Goal: Task Accomplishment & Management: Use online tool/utility

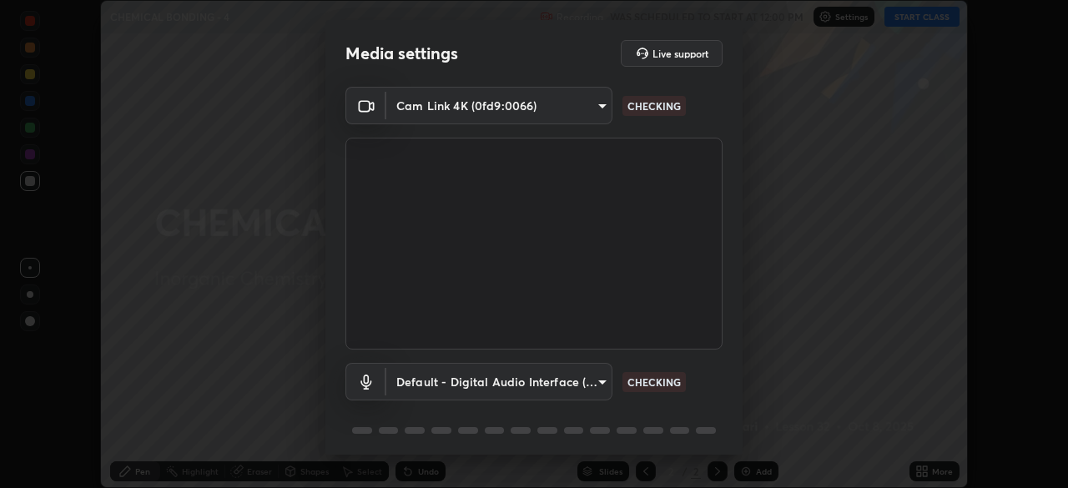
scroll to position [488, 1068]
click at [590, 388] on body "Erase all CHEMICAL BONDING - 4 Recording WAS SCHEDULED TO START AT 12:00 PM Set…" at bounding box center [534, 244] width 1068 height 488
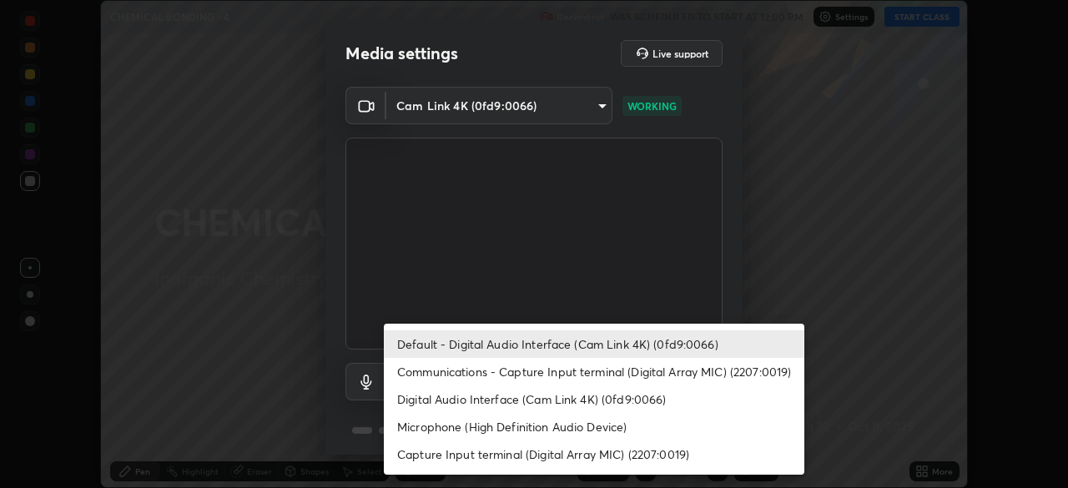
click at [604, 403] on li "Digital Audio Interface (Cam Link 4K) (0fd9:0066)" at bounding box center [594, 399] width 421 height 28
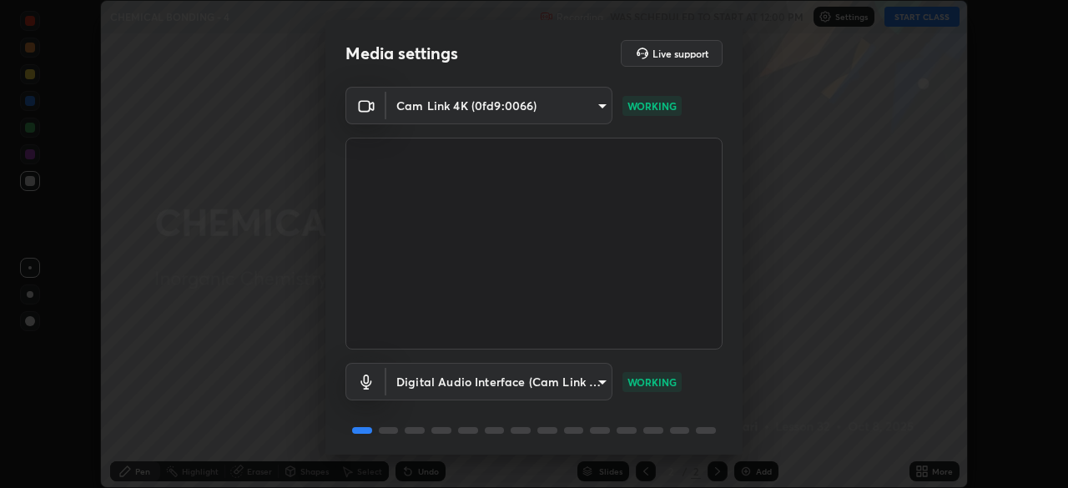
click at [606, 383] on body "Erase all CHEMICAL BONDING - 4 Recording WAS SCHEDULED TO START AT 12:00 PM Set…" at bounding box center [534, 244] width 1068 height 488
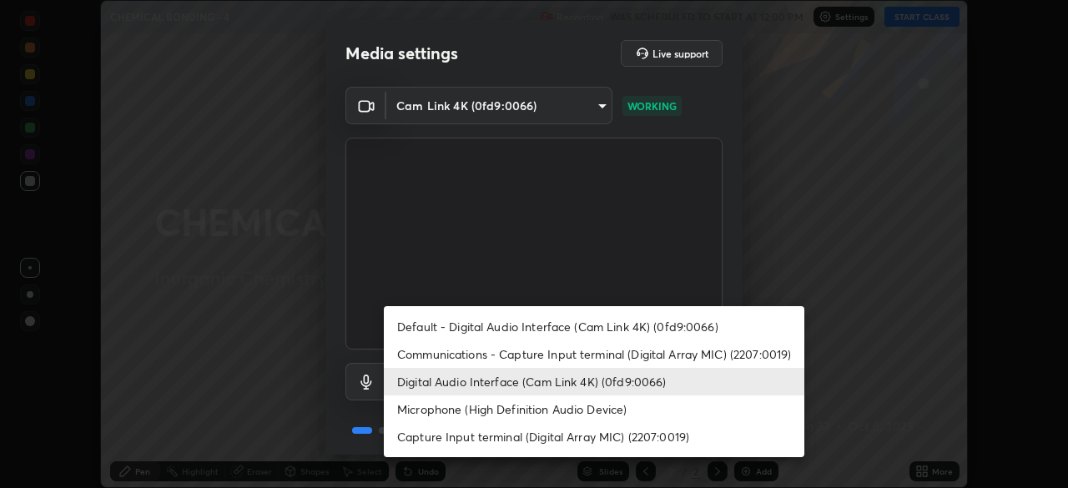
click at [602, 325] on li "Default - Digital Audio Interface (Cam Link 4K) (0fd9:0066)" at bounding box center [594, 327] width 421 height 28
type input "default"
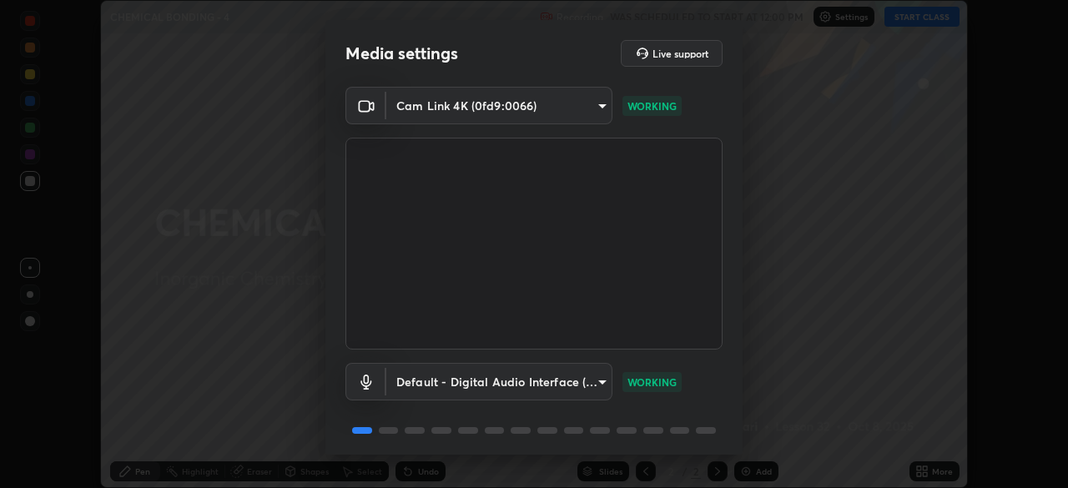
scroll to position [59, 0]
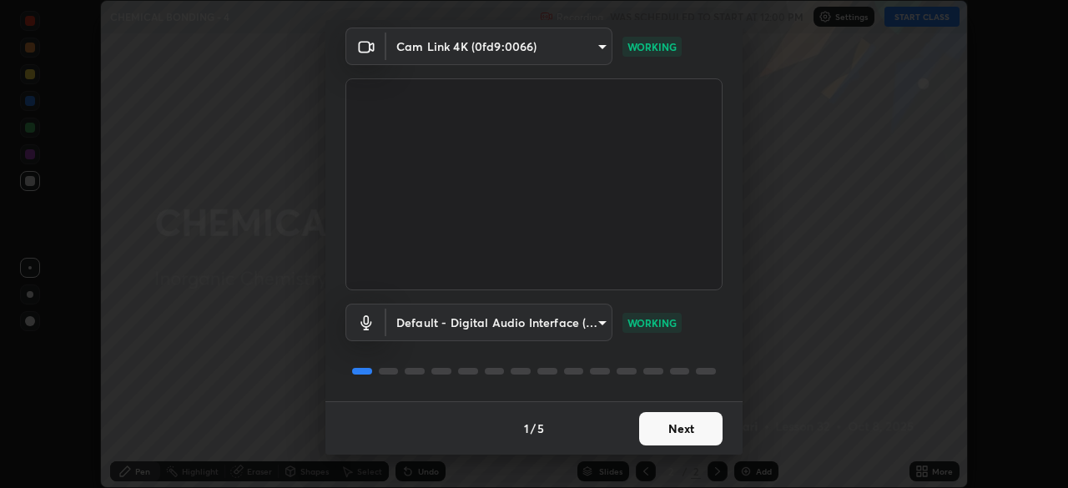
click at [690, 432] on button "Next" at bounding box center [680, 428] width 83 height 33
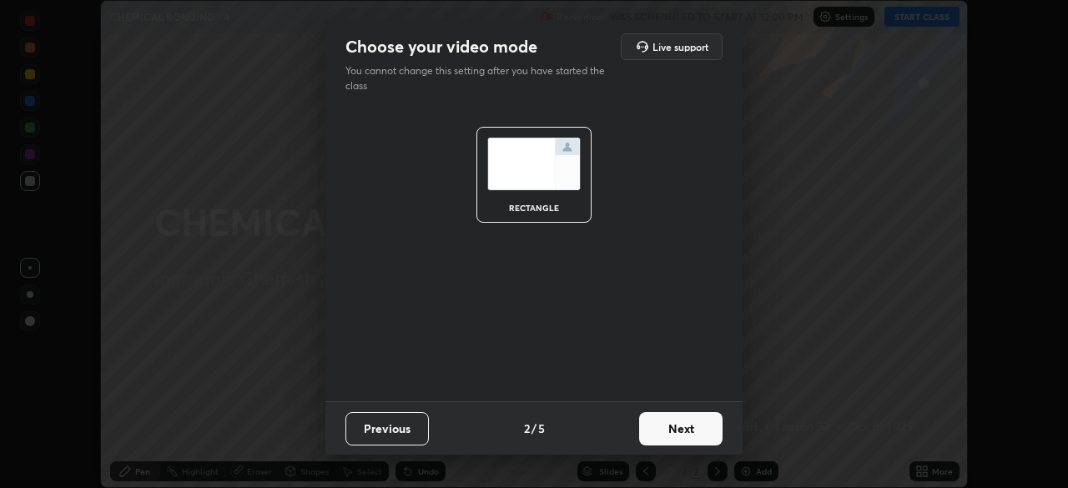
click at [713, 434] on button "Next" at bounding box center [680, 428] width 83 height 33
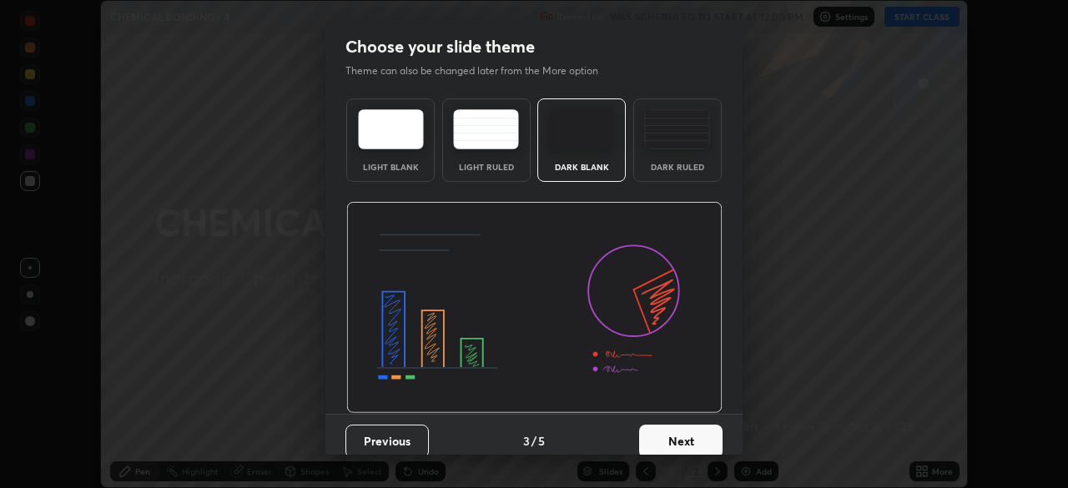
scroll to position [13, 0]
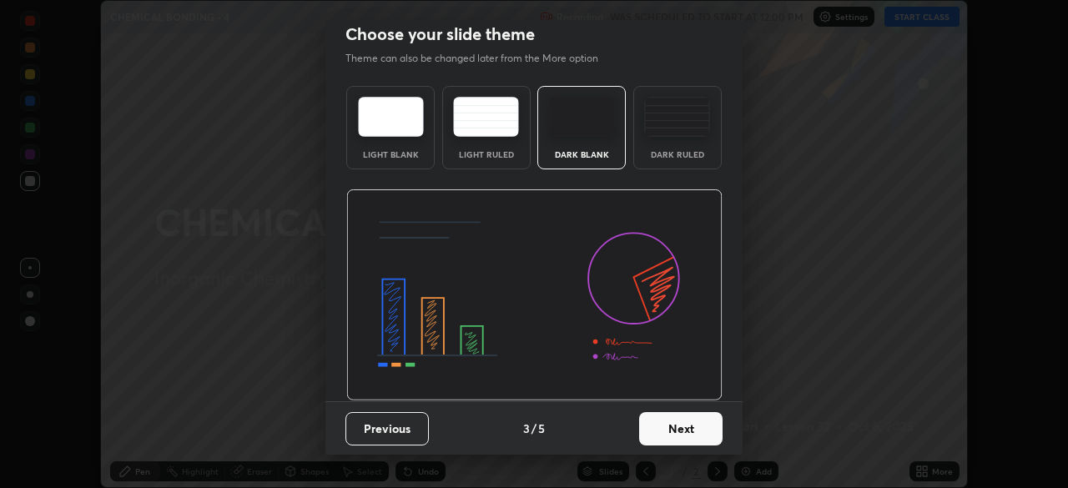
click at [683, 436] on button "Next" at bounding box center [680, 428] width 83 height 33
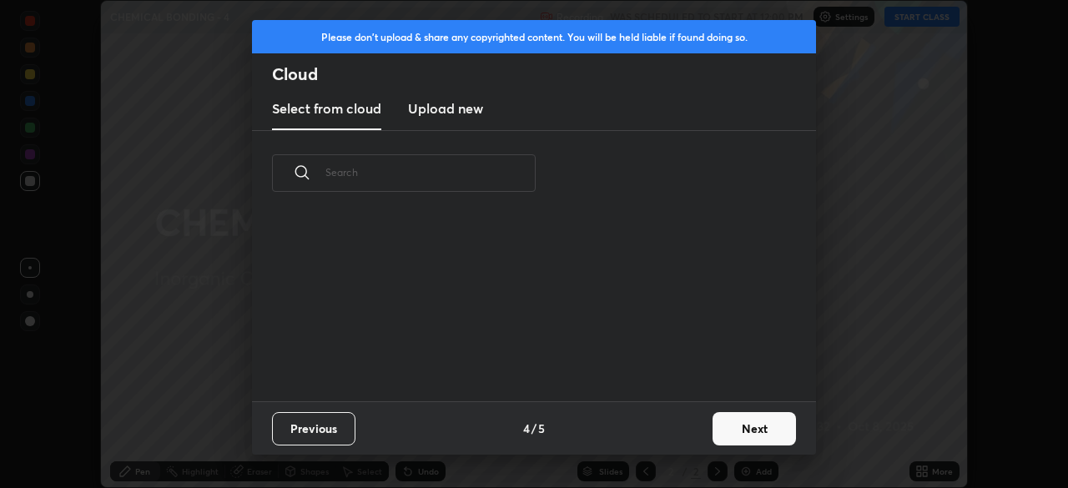
scroll to position [0, 0]
click at [748, 427] on button "Next" at bounding box center [754, 428] width 83 height 33
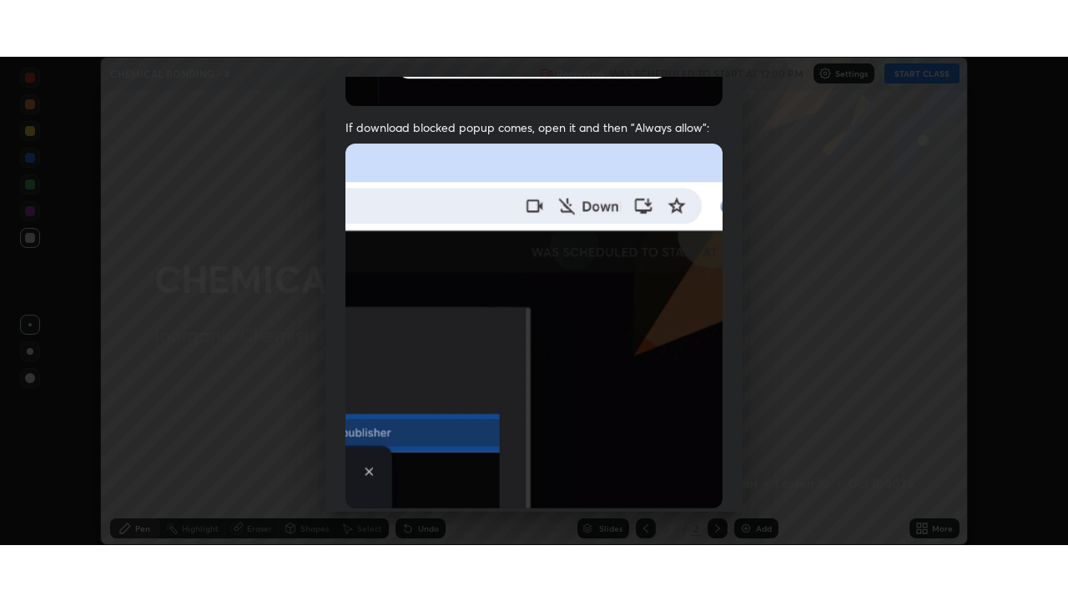
scroll to position [400, 0]
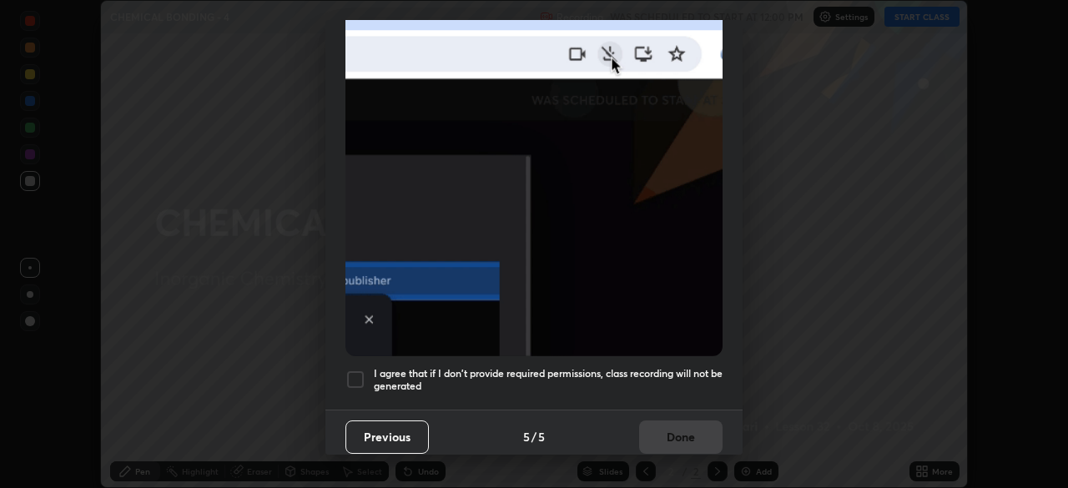
click at [351, 377] on div at bounding box center [355, 380] width 20 height 20
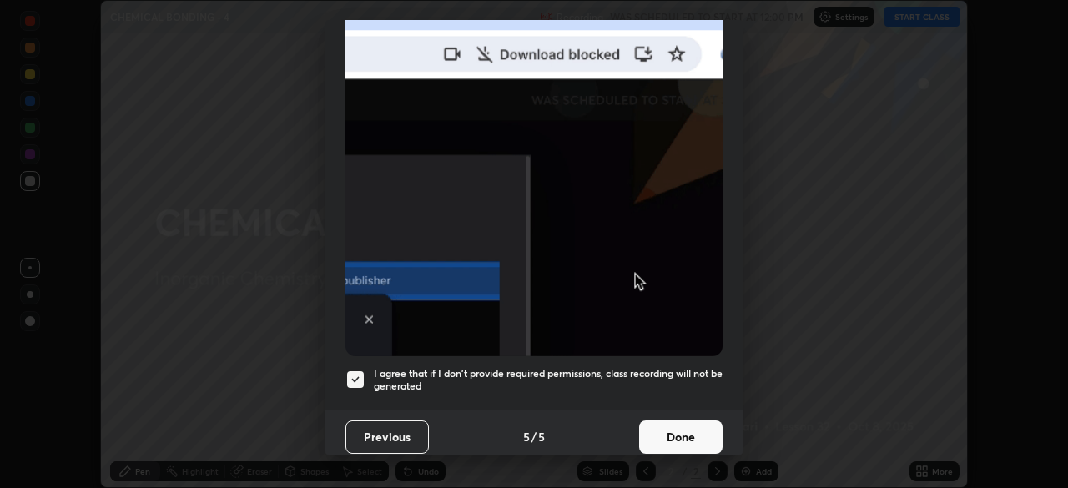
click at [697, 432] on button "Done" at bounding box center [680, 437] width 83 height 33
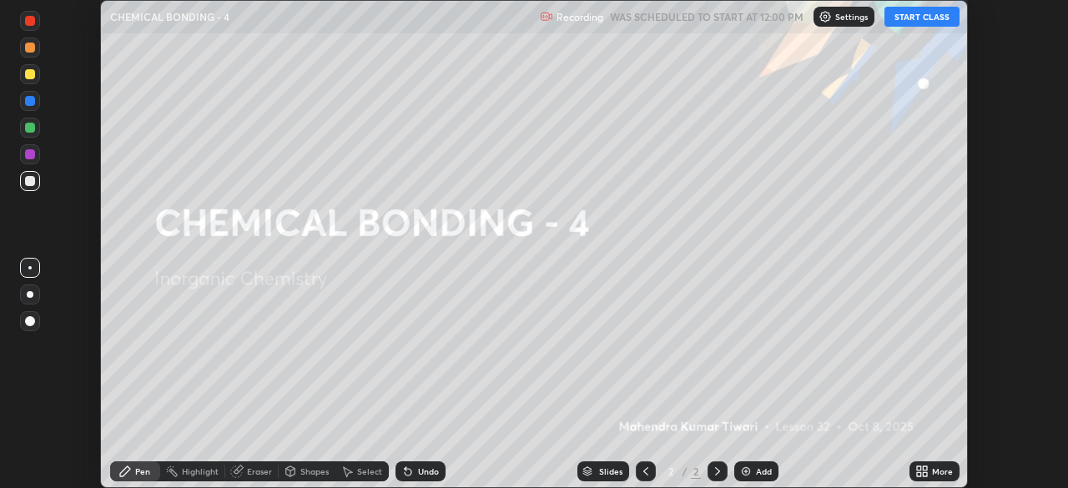
click at [923, 16] on button "START CLASS" at bounding box center [921, 17] width 75 height 20
click at [919, 470] on icon at bounding box center [919, 468] width 4 height 4
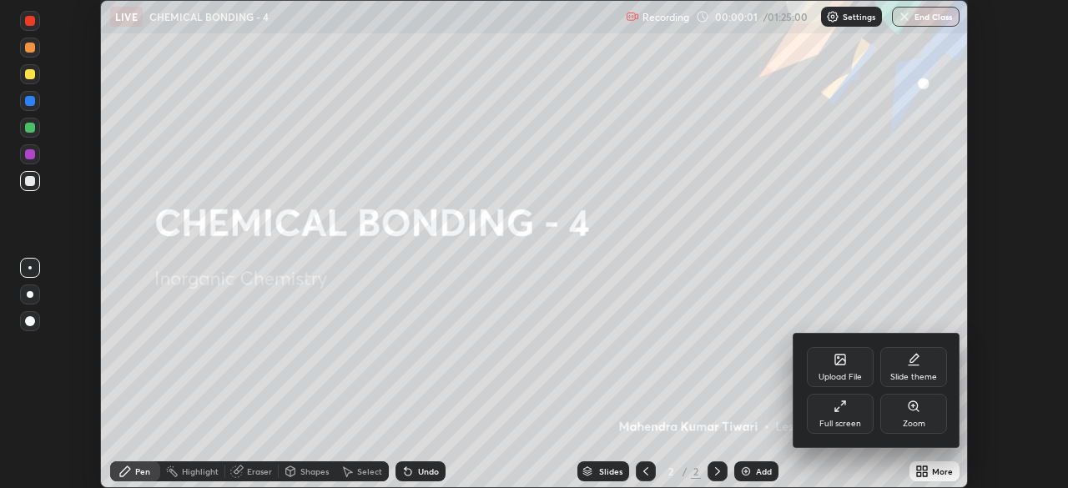
click at [850, 409] on div "Full screen" at bounding box center [840, 414] width 67 height 40
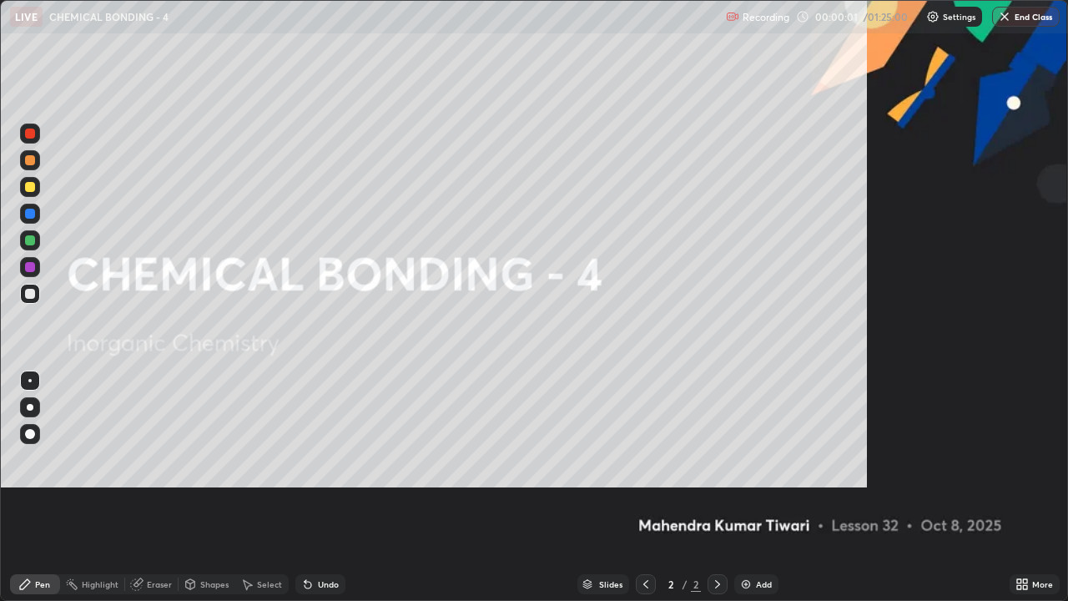
scroll to position [601, 1068]
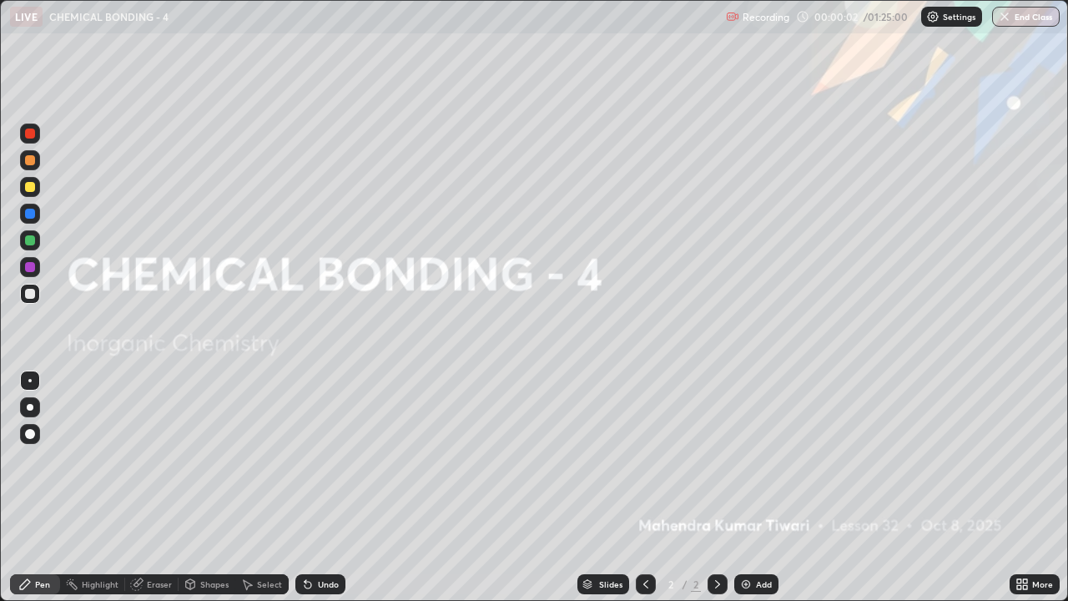
click at [753, 487] on div "Add" at bounding box center [756, 584] width 44 height 20
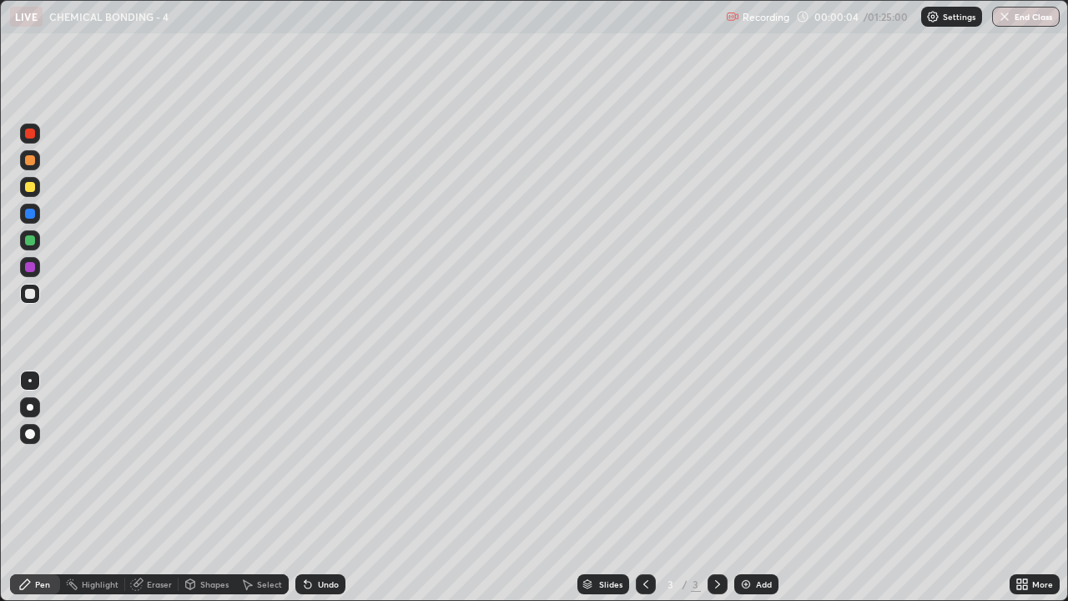
click at [30, 435] on div at bounding box center [30, 434] width 10 height 10
click at [33, 183] on div at bounding box center [30, 187] width 10 height 10
click at [29, 434] on div at bounding box center [30, 434] width 10 height 10
click at [28, 295] on div at bounding box center [30, 294] width 10 height 10
click at [247, 487] on icon at bounding box center [246, 583] width 13 height 13
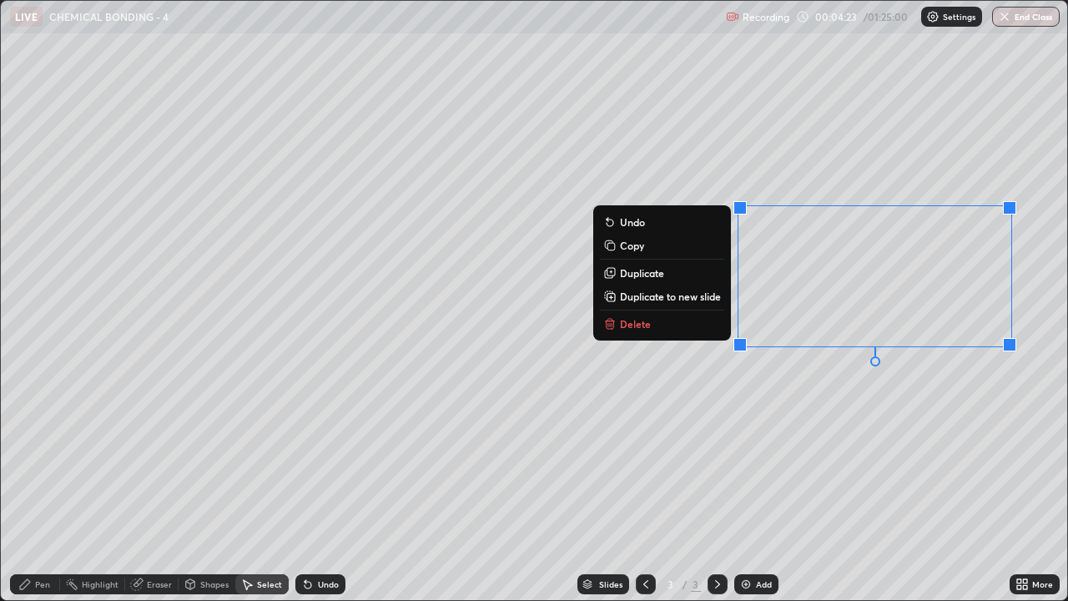
click at [699, 328] on button "Delete" at bounding box center [662, 324] width 124 height 20
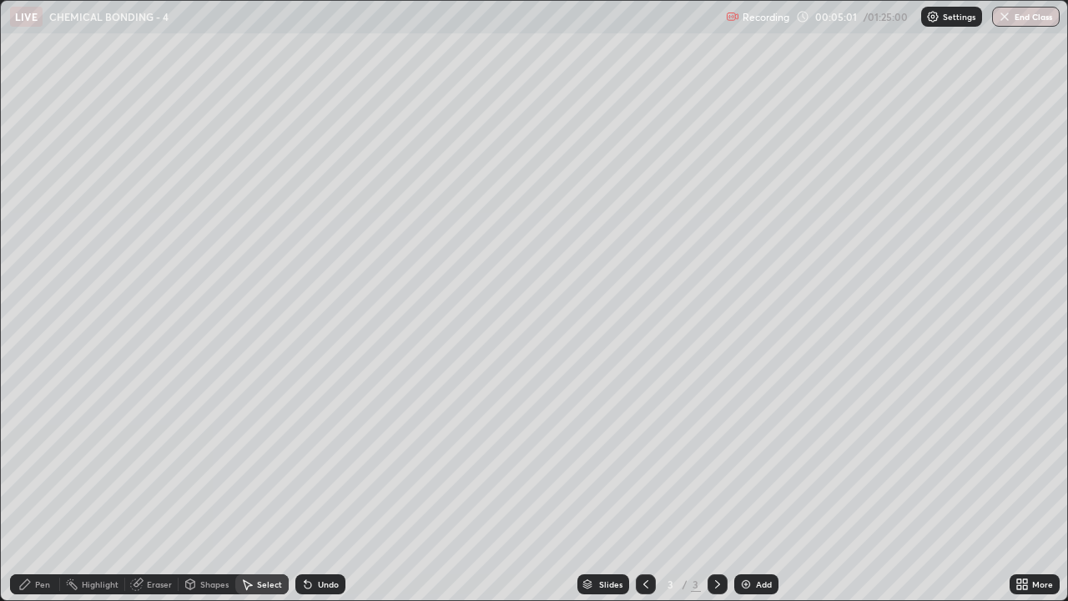
click at [43, 487] on div "Pen" at bounding box center [35, 584] width 50 height 20
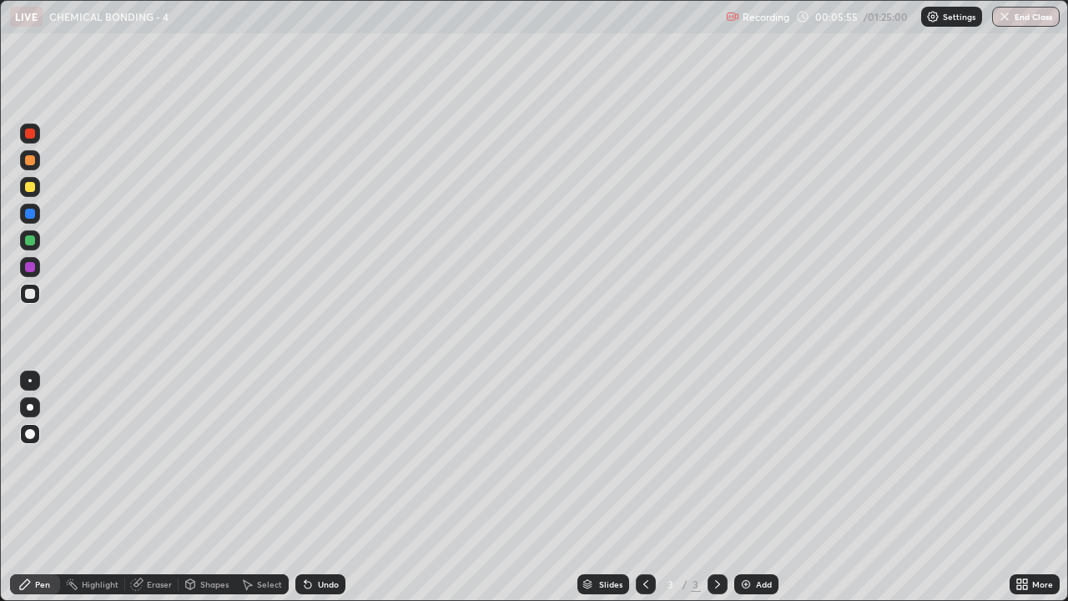
click at [266, 487] on div "Select" at bounding box center [269, 584] width 25 height 8
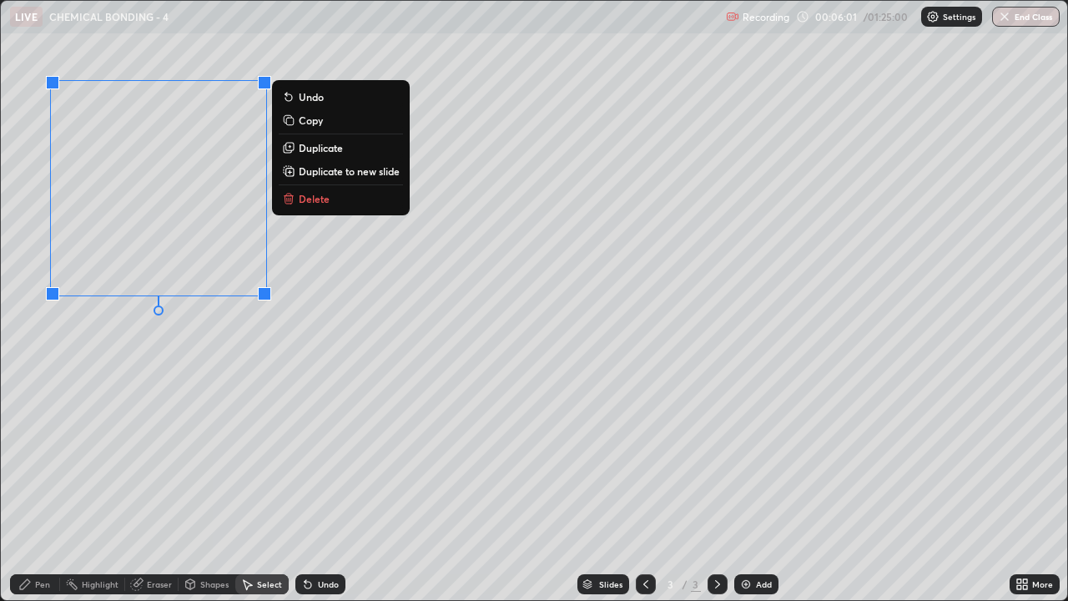
click at [307, 199] on p "Delete" at bounding box center [314, 198] width 31 height 13
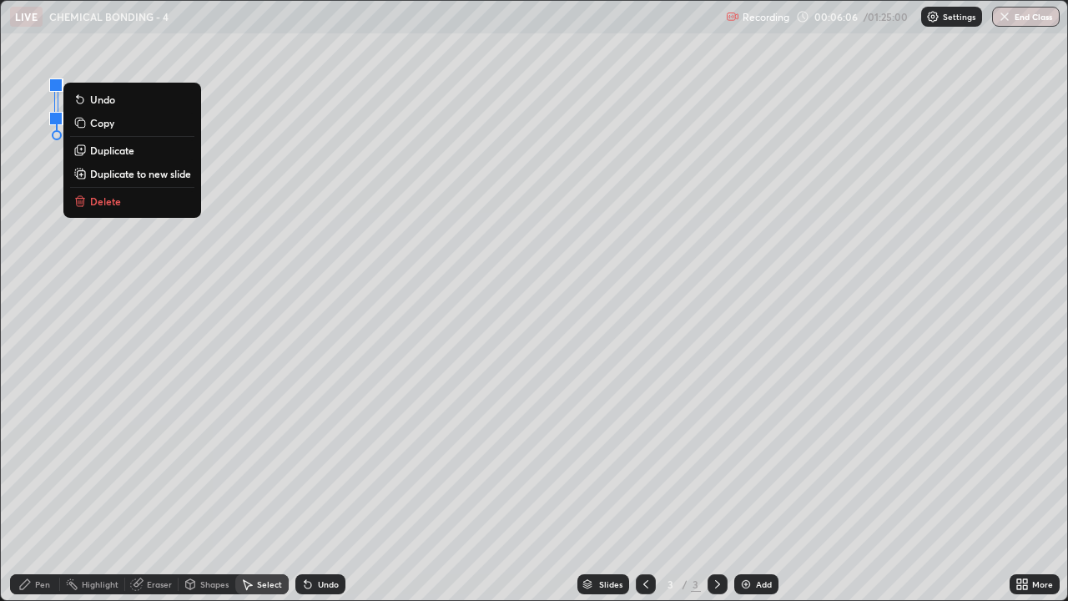
click at [103, 207] on p "Delete" at bounding box center [105, 200] width 31 height 13
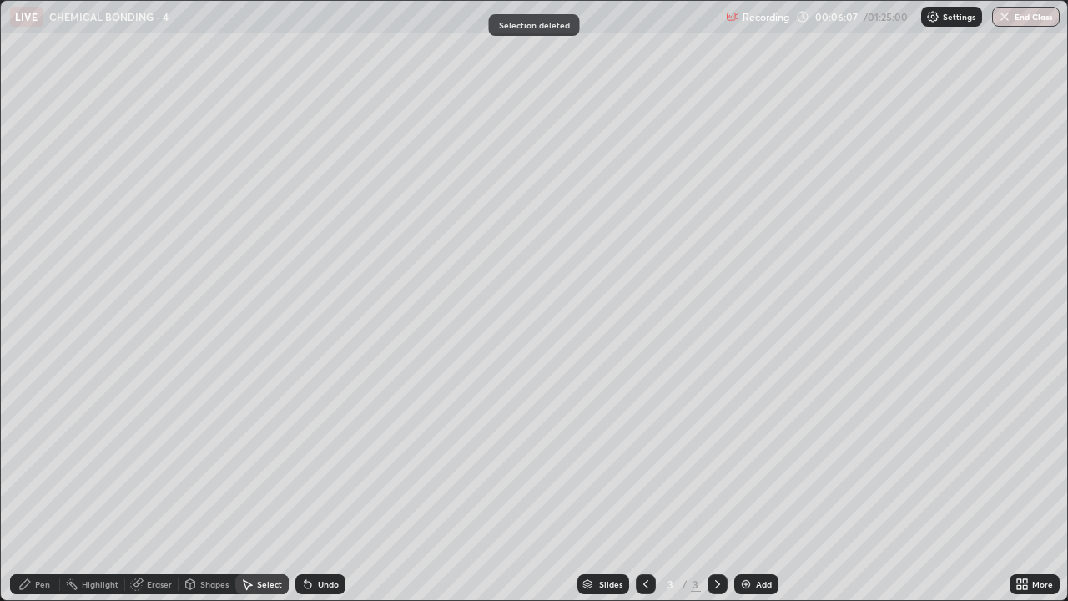
click at [33, 487] on div "Pen" at bounding box center [35, 584] width 50 height 20
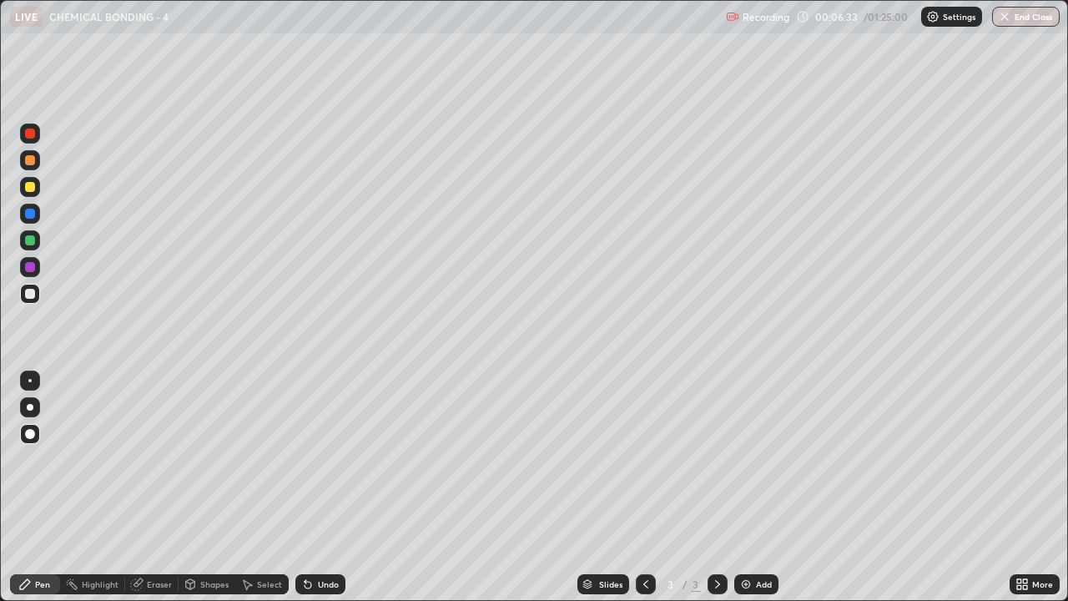
click at [29, 184] on div at bounding box center [30, 187] width 10 height 10
click at [26, 185] on div at bounding box center [30, 187] width 10 height 10
click at [199, 487] on div "Shapes" at bounding box center [207, 584] width 57 height 20
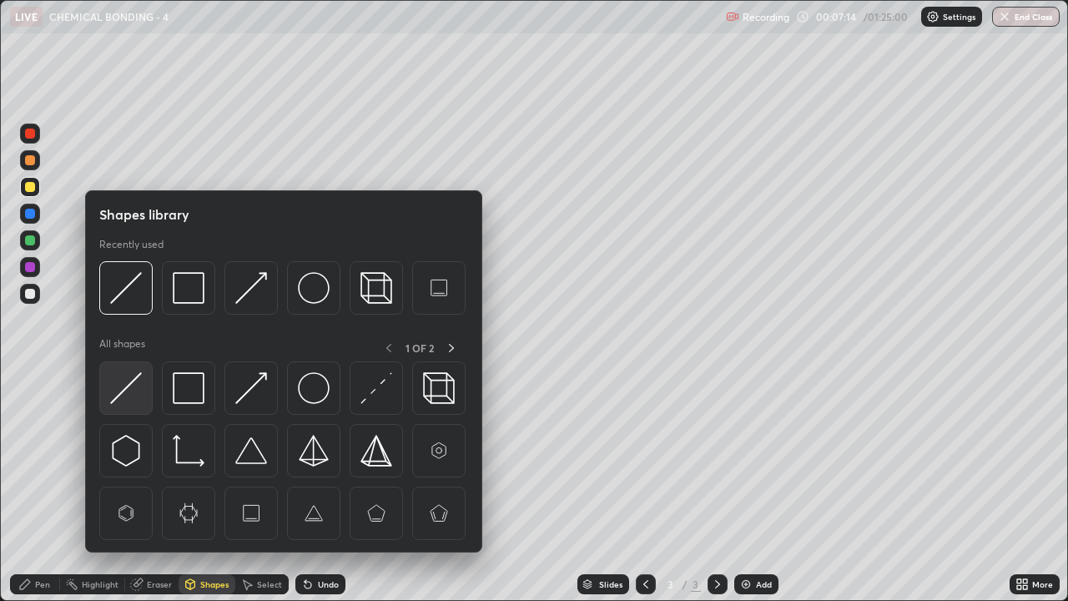
click at [122, 386] on img at bounding box center [126, 388] width 32 height 32
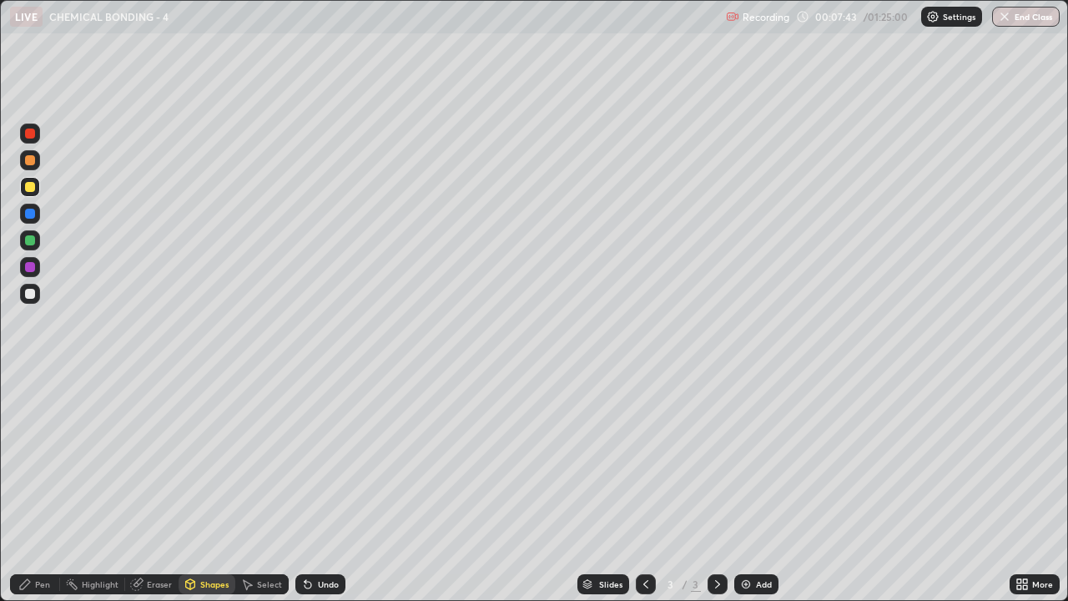
click at [31, 487] on icon at bounding box center [24, 583] width 13 height 13
click at [23, 292] on div at bounding box center [30, 294] width 20 height 20
click at [320, 487] on div "Undo" at bounding box center [328, 584] width 21 height 8
click at [204, 487] on div "Shapes" at bounding box center [214, 584] width 28 height 8
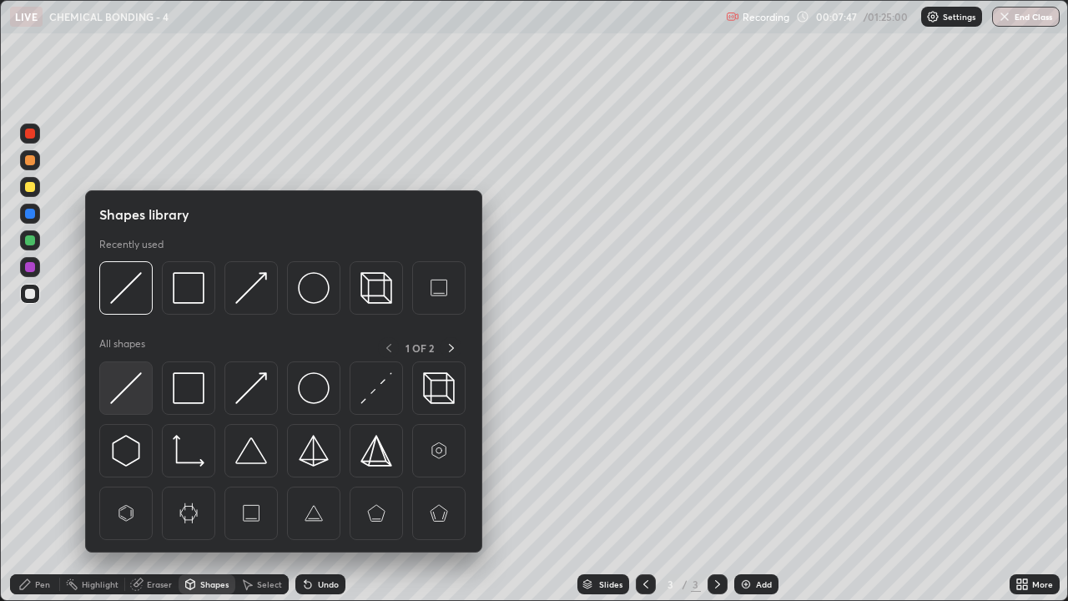
click at [121, 395] on img at bounding box center [126, 388] width 32 height 32
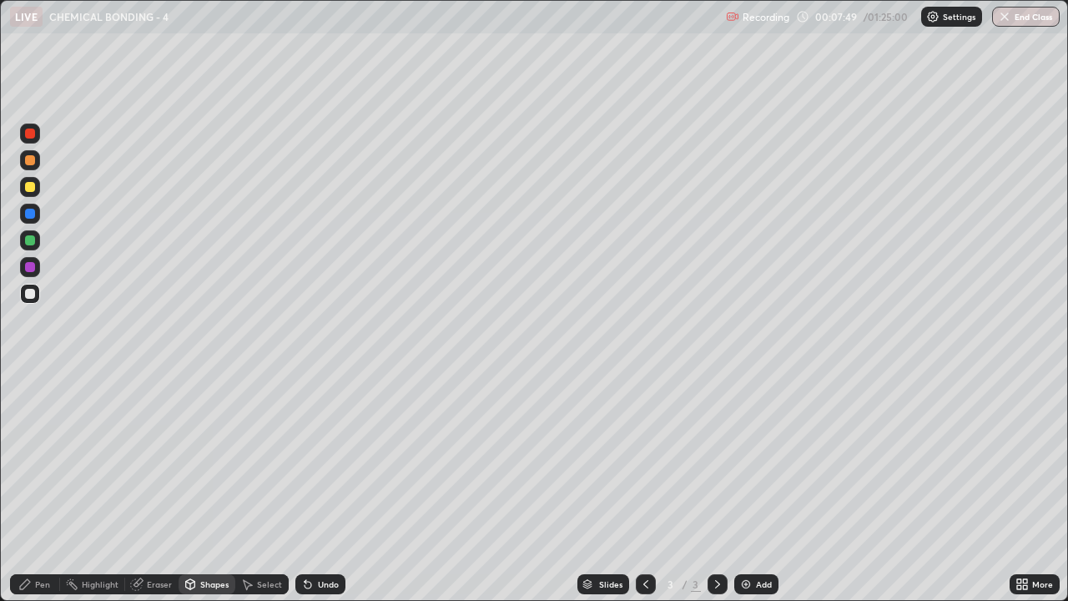
click at [33, 487] on div "Pen" at bounding box center [35, 584] width 50 height 20
click at [155, 487] on div "Eraser" at bounding box center [159, 584] width 25 height 8
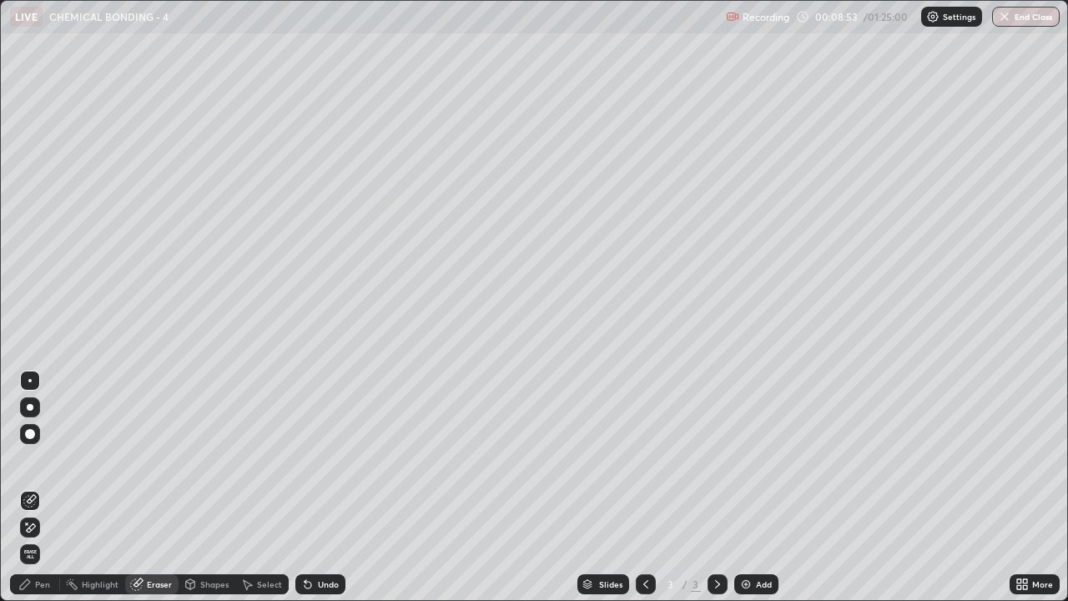
click at [33, 487] on div "Pen" at bounding box center [35, 584] width 50 height 20
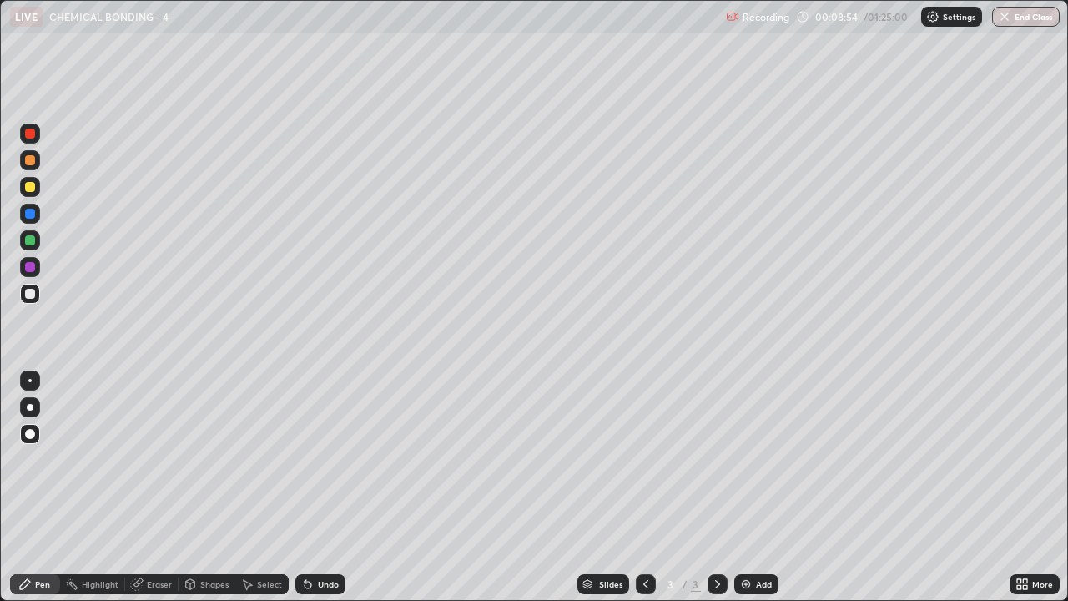
click at [28, 233] on div at bounding box center [30, 240] width 20 height 20
click at [162, 487] on div "Eraser" at bounding box center [159, 584] width 25 height 8
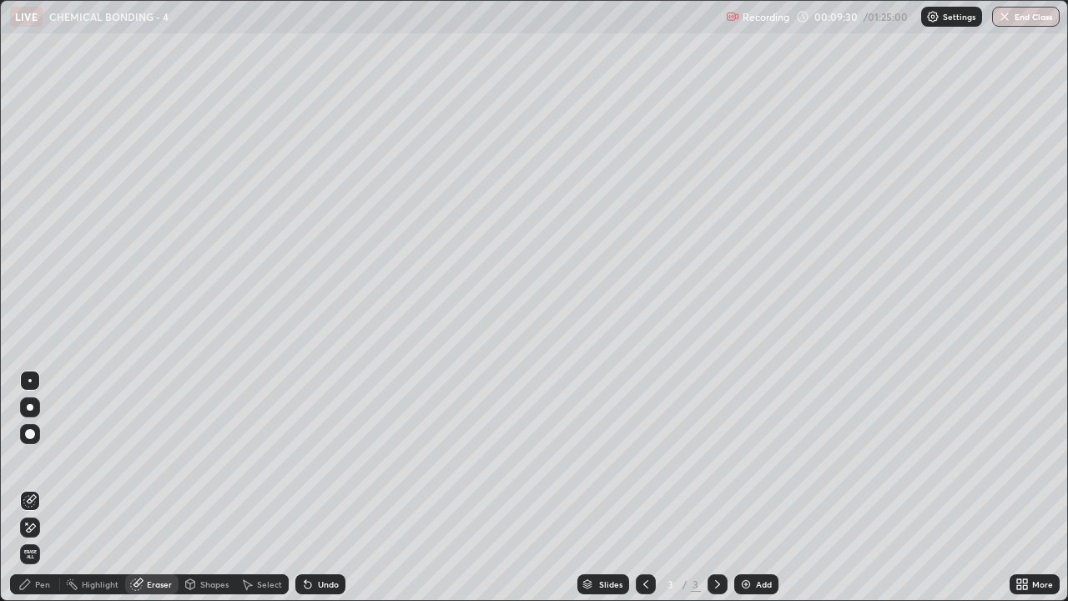
click at [249, 487] on icon at bounding box center [246, 583] width 13 height 13
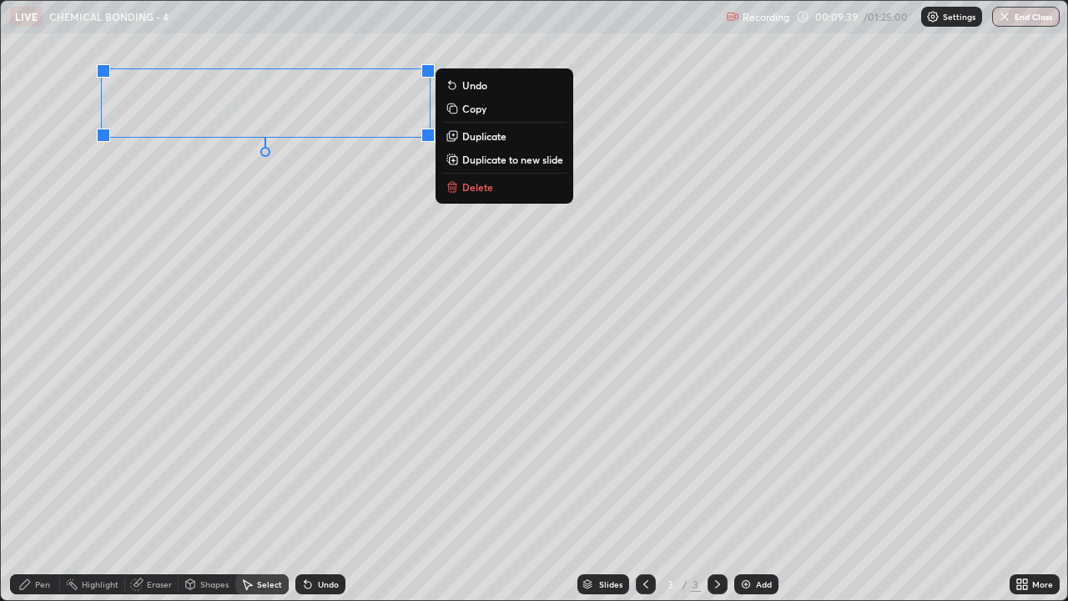
click at [207, 389] on div "0 ° Undo Copy Duplicate Duplicate to new slide Delete" at bounding box center [534, 300] width 1066 height 599
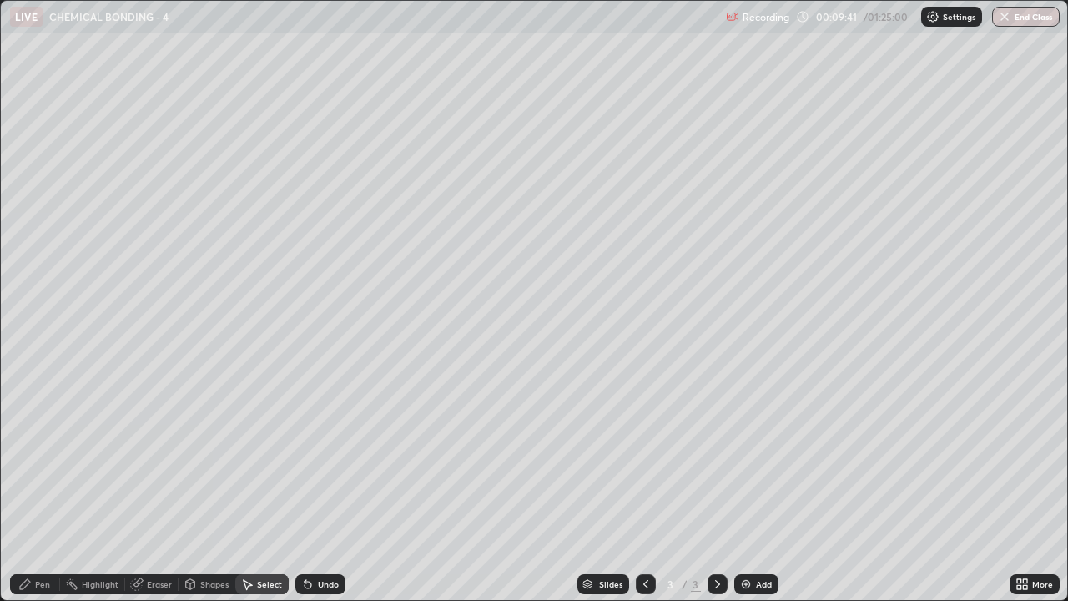
click at [40, 487] on div "Pen" at bounding box center [42, 584] width 15 height 8
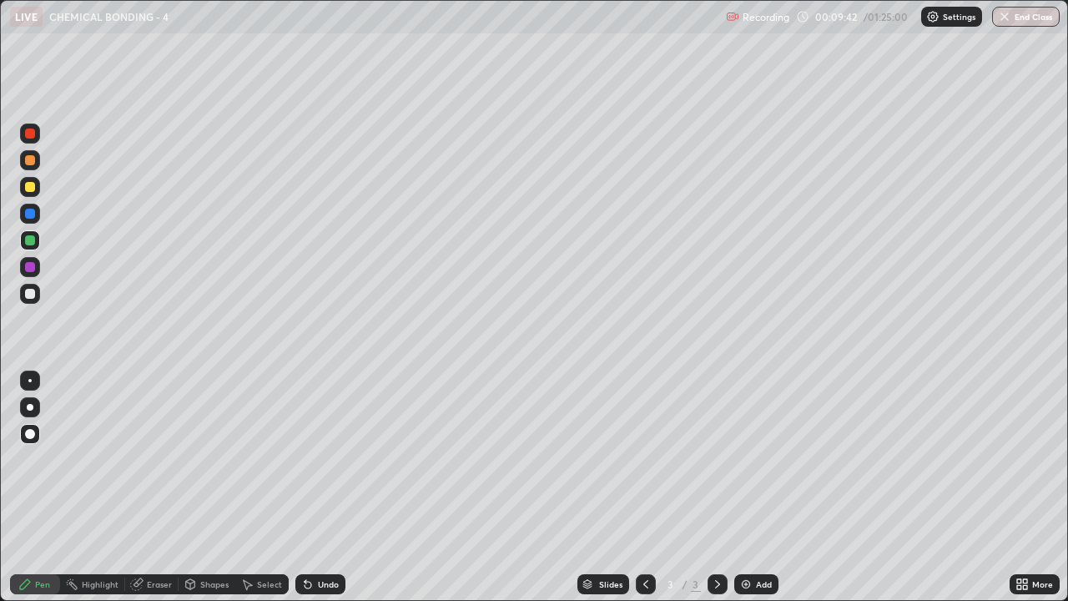
click at [31, 189] on div at bounding box center [30, 187] width 10 height 10
click at [32, 184] on div at bounding box center [30, 187] width 10 height 10
click at [29, 294] on div at bounding box center [30, 294] width 10 height 10
click at [769, 487] on div "Add" at bounding box center [756, 584] width 44 height 20
click at [29, 186] on div at bounding box center [30, 187] width 10 height 10
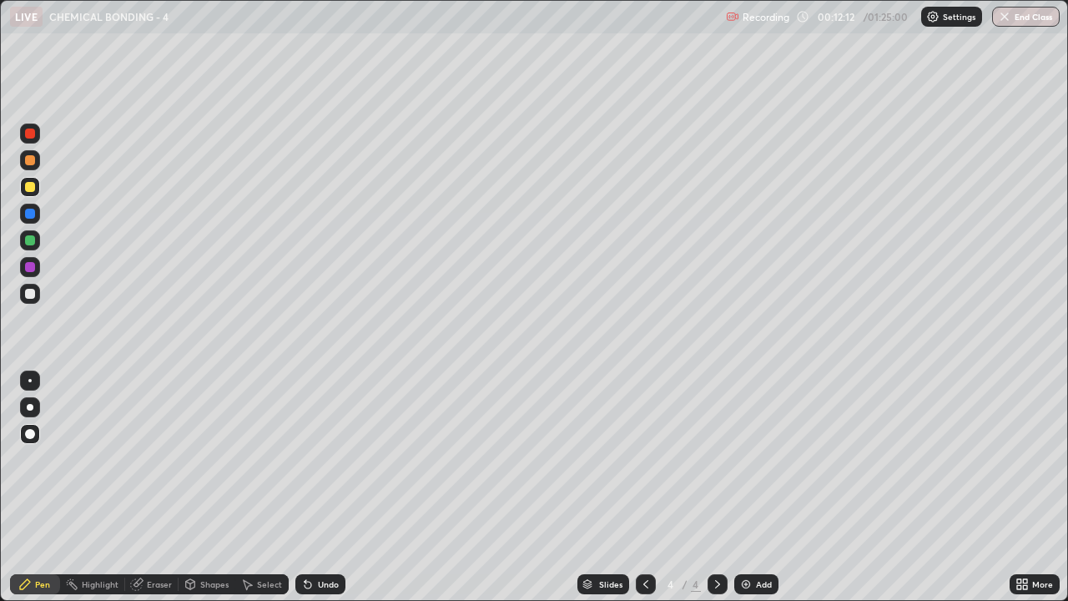
click at [209, 487] on div "Shapes" at bounding box center [214, 584] width 28 height 8
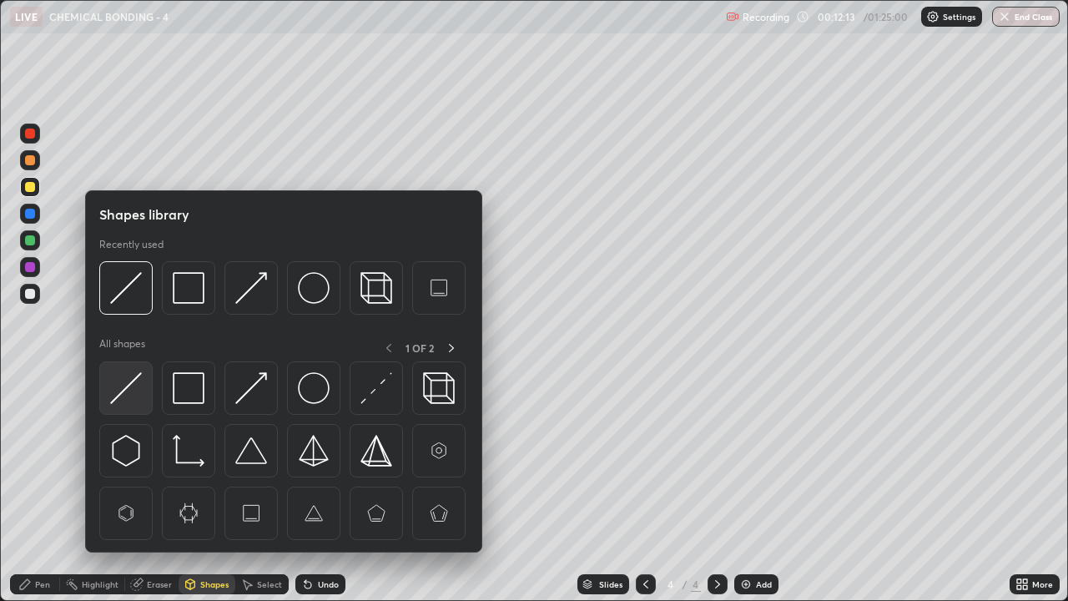
click at [140, 393] on img at bounding box center [126, 388] width 32 height 32
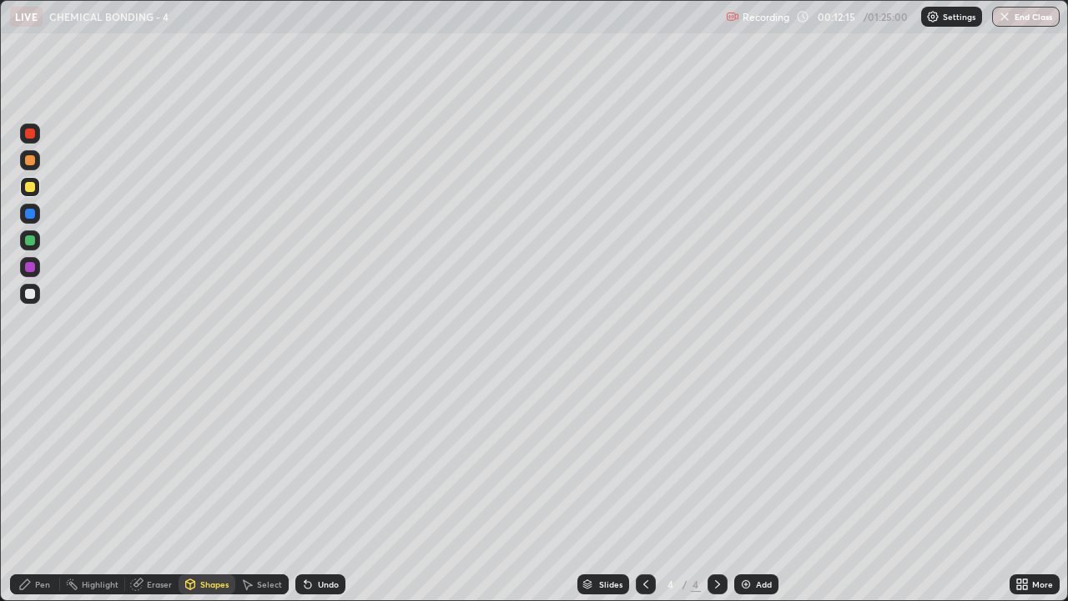
click at [37, 487] on div "Pen" at bounding box center [42, 584] width 15 height 8
click at [204, 487] on div "Shapes" at bounding box center [207, 584] width 57 height 20
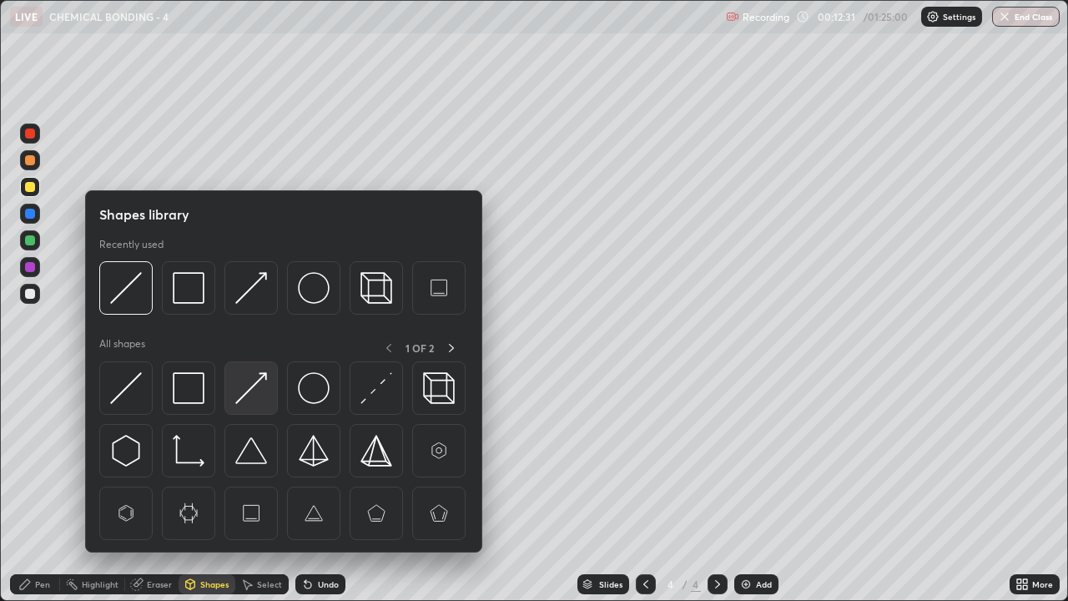
click at [266, 385] on img at bounding box center [251, 388] width 32 height 32
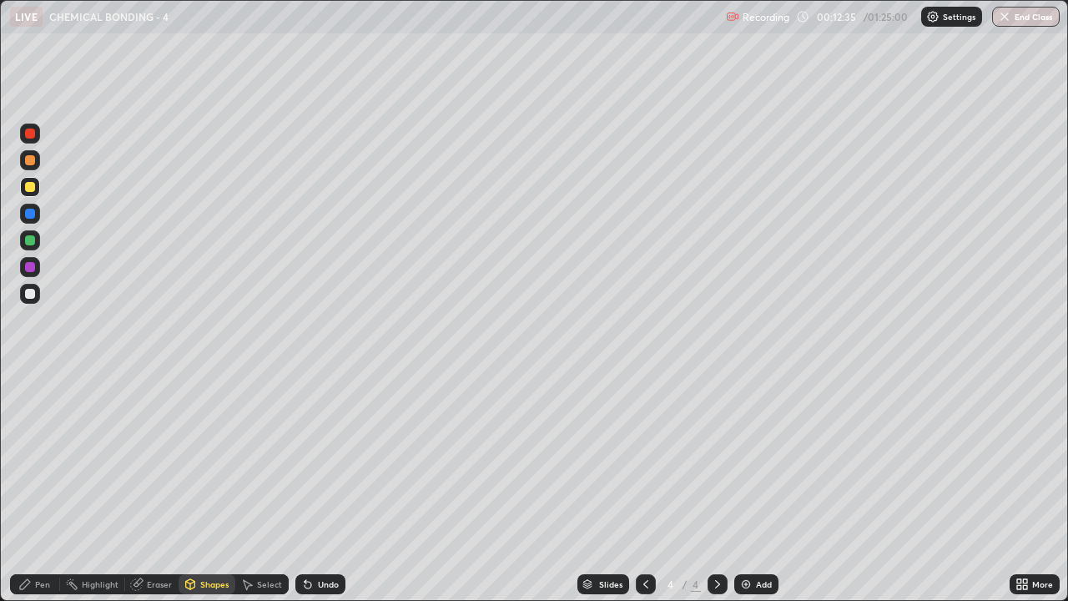
click at [43, 487] on div "Pen" at bounding box center [42, 584] width 15 height 8
click at [28, 295] on div at bounding box center [30, 294] width 10 height 10
click at [257, 487] on div "Select" at bounding box center [269, 584] width 25 height 8
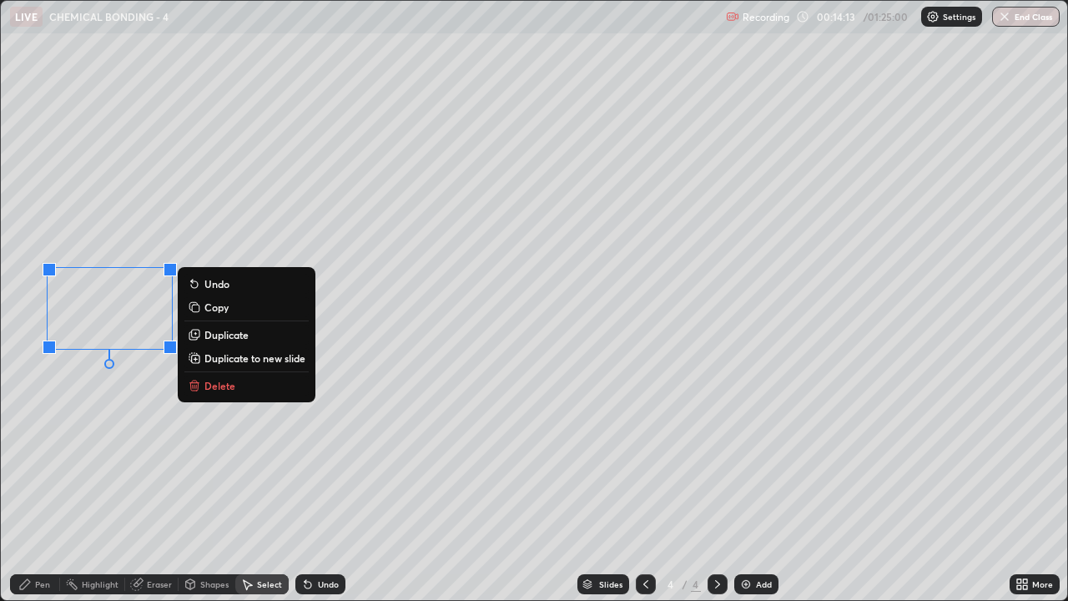
click at [210, 386] on p "Delete" at bounding box center [219, 385] width 31 height 13
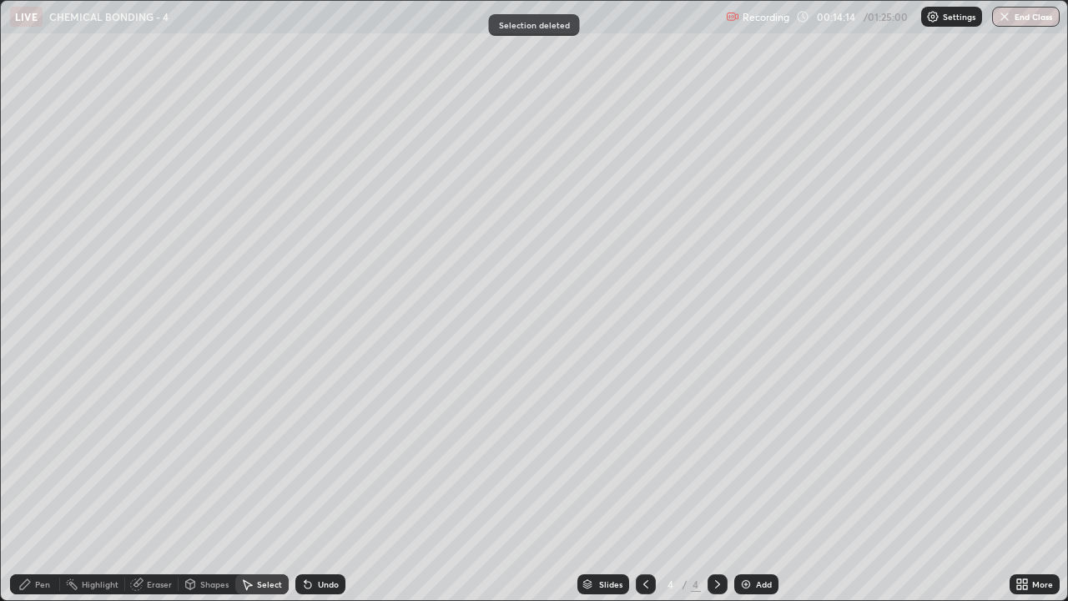
click at [38, 487] on div "Pen" at bounding box center [42, 584] width 15 height 8
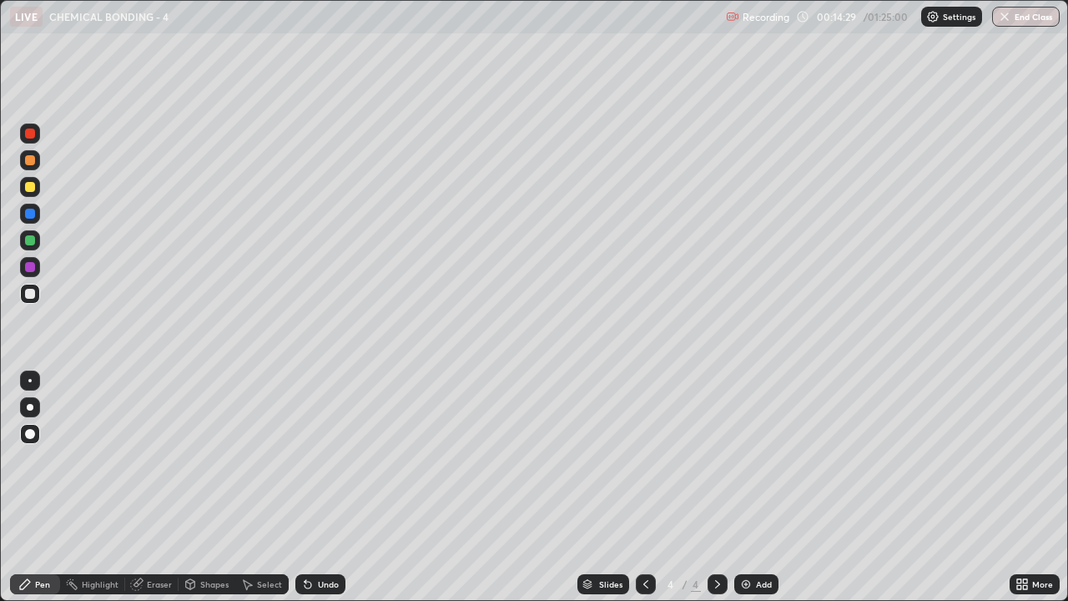
click at [28, 244] on div at bounding box center [30, 240] width 10 height 10
click at [258, 487] on div "Select" at bounding box center [269, 584] width 25 height 8
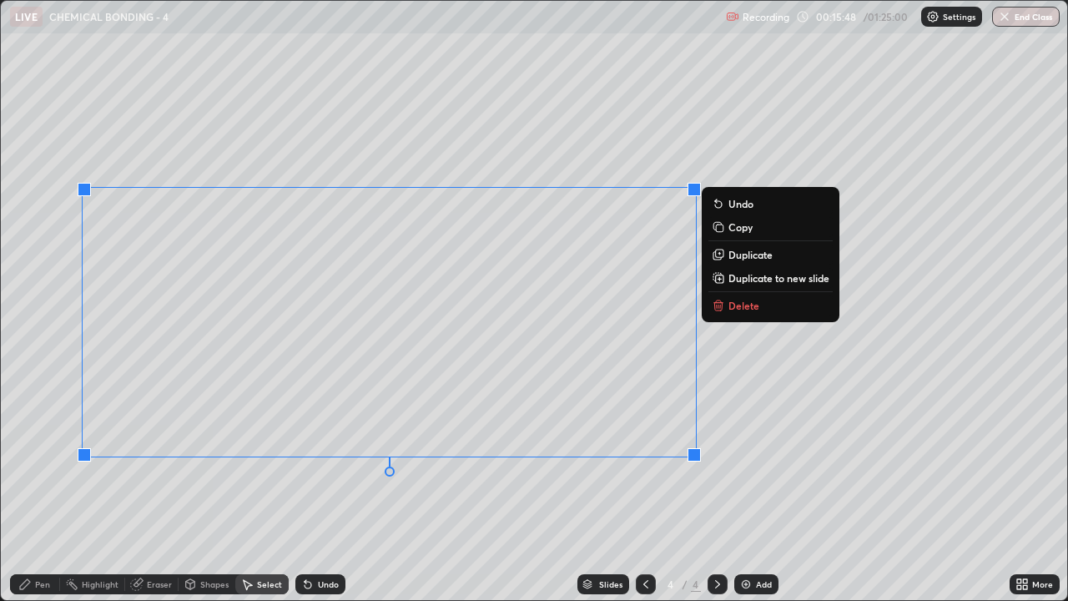
click at [763, 300] on button "Delete" at bounding box center [770, 305] width 124 height 20
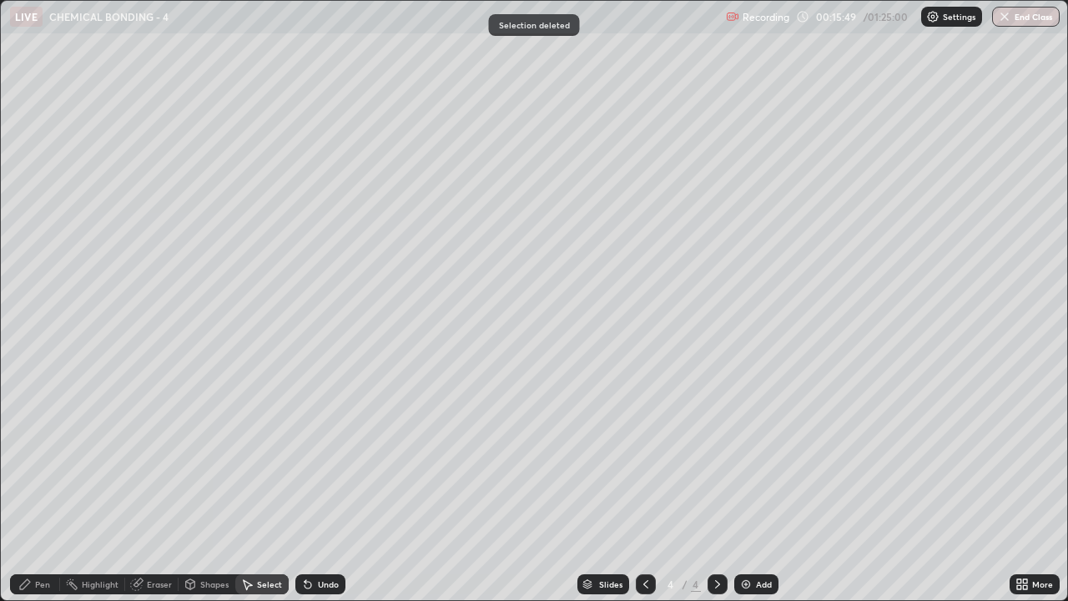
click at [758, 487] on div "Add" at bounding box center [764, 584] width 16 height 8
click at [35, 487] on div "Pen" at bounding box center [42, 584] width 15 height 8
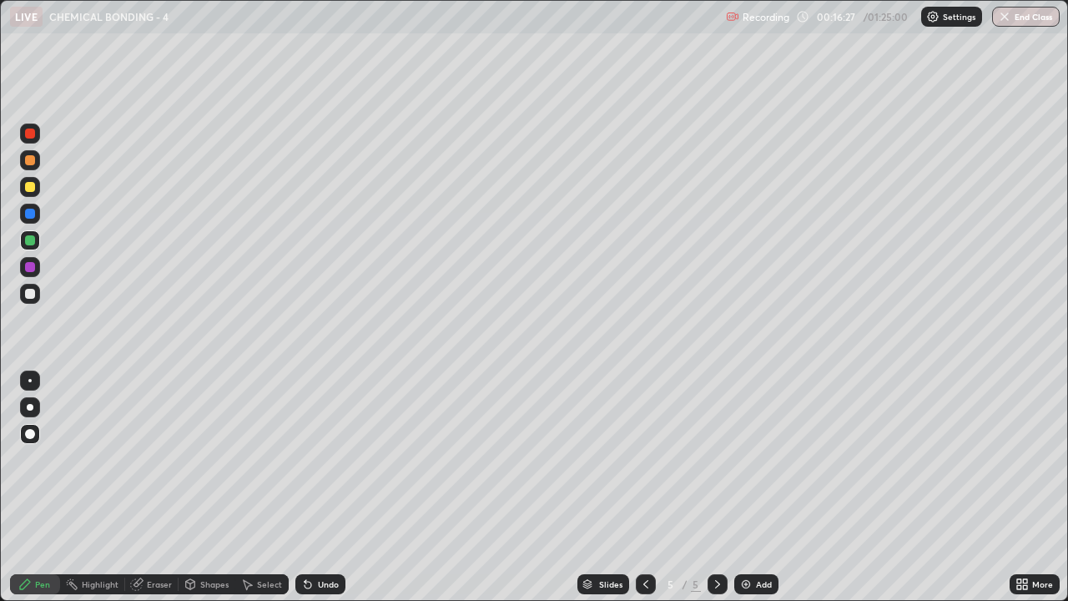
click at [23, 289] on div at bounding box center [30, 294] width 20 height 20
click at [28, 182] on div at bounding box center [30, 187] width 10 height 10
click at [30, 265] on div at bounding box center [30, 267] width 10 height 10
click at [757, 487] on div "Add" at bounding box center [764, 584] width 16 height 8
click at [644, 487] on icon at bounding box center [645, 583] width 13 height 13
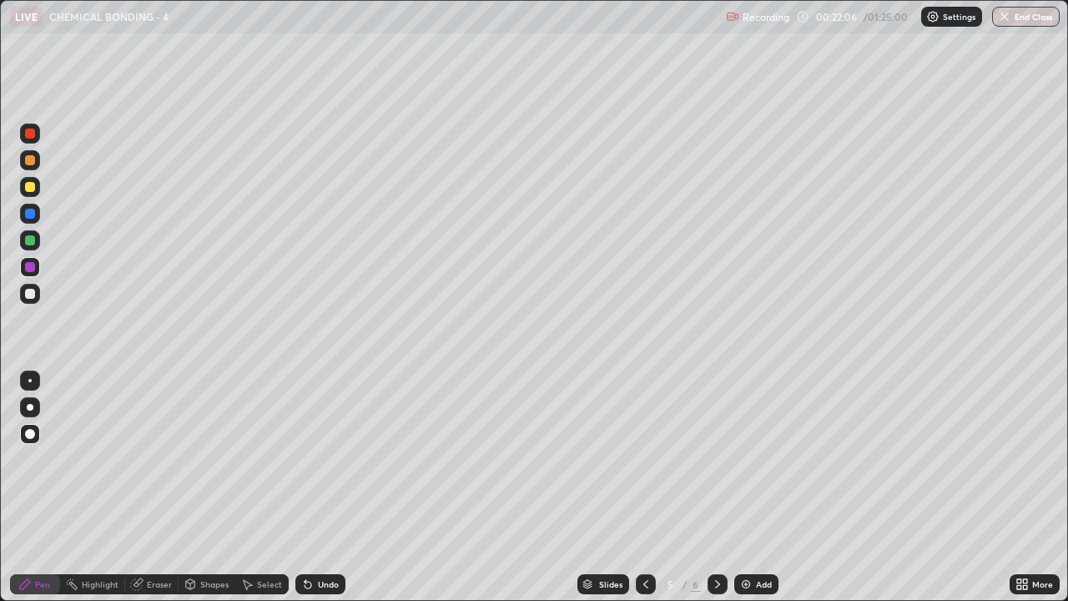
click at [643, 487] on icon at bounding box center [645, 584] width 5 height 8
click at [31, 292] on div at bounding box center [30, 294] width 10 height 10
click at [31, 295] on div at bounding box center [30, 294] width 10 height 10
click at [259, 487] on div "Select" at bounding box center [269, 584] width 25 height 8
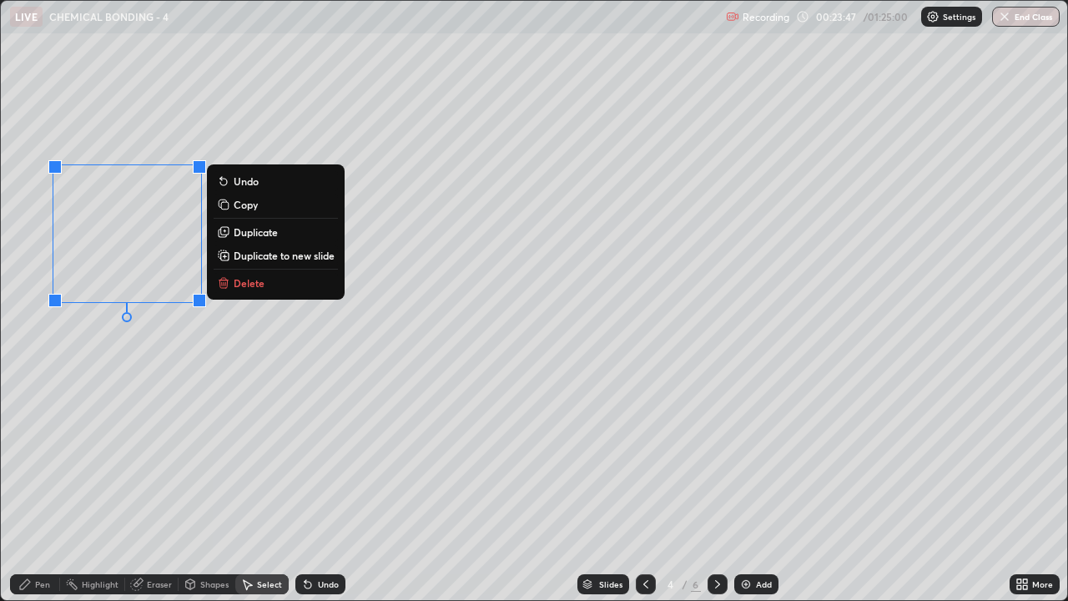
click at [238, 291] on button "Delete" at bounding box center [276, 283] width 124 height 20
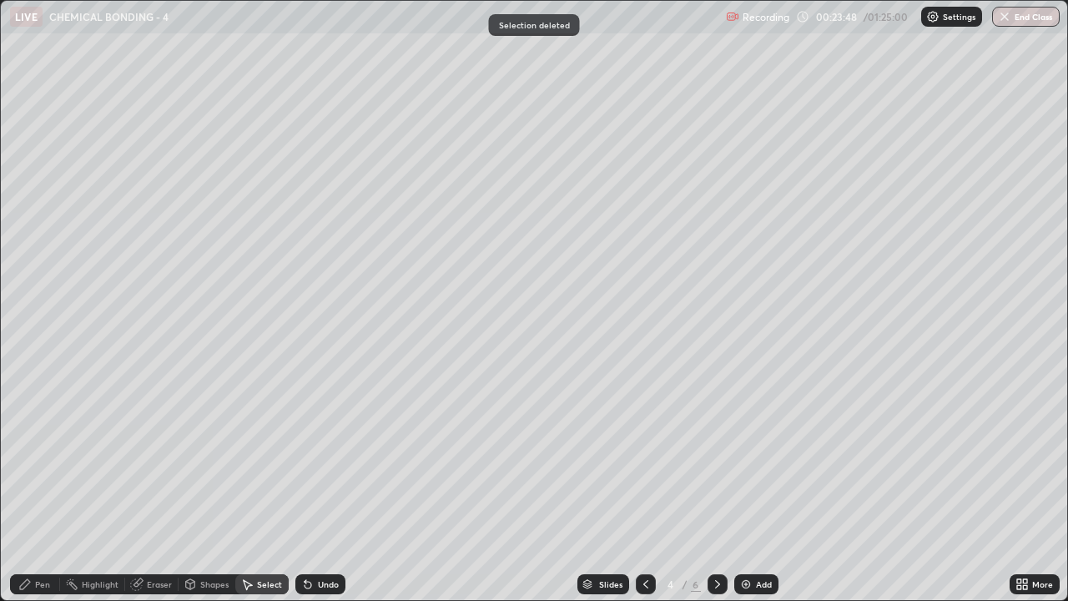
click at [40, 487] on div "Pen" at bounding box center [42, 584] width 15 height 8
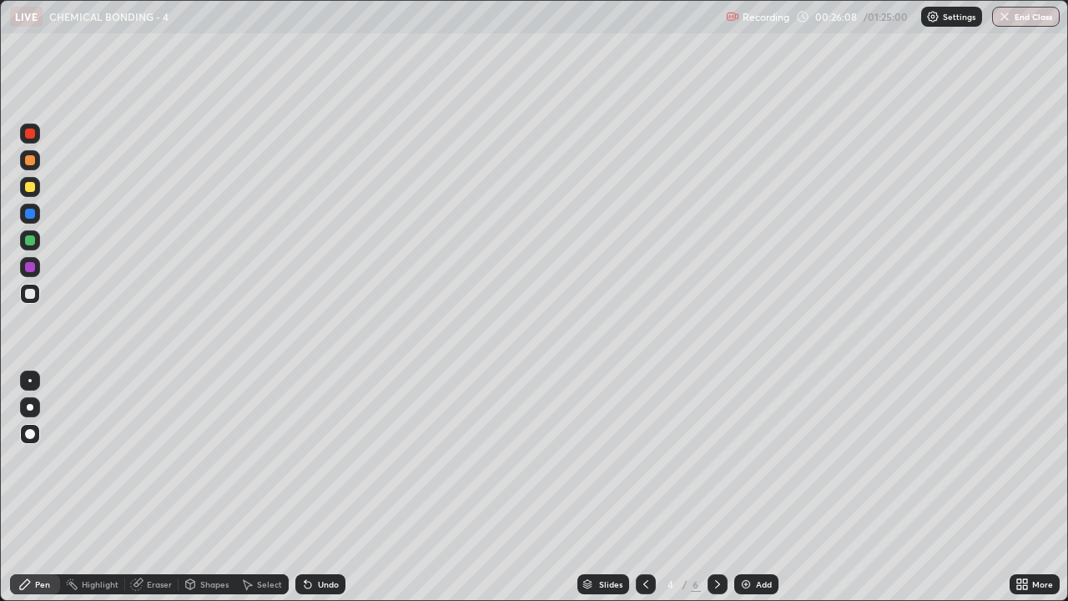
click at [31, 295] on div at bounding box center [30, 294] width 10 height 10
click at [251, 487] on icon at bounding box center [246, 583] width 13 height 13
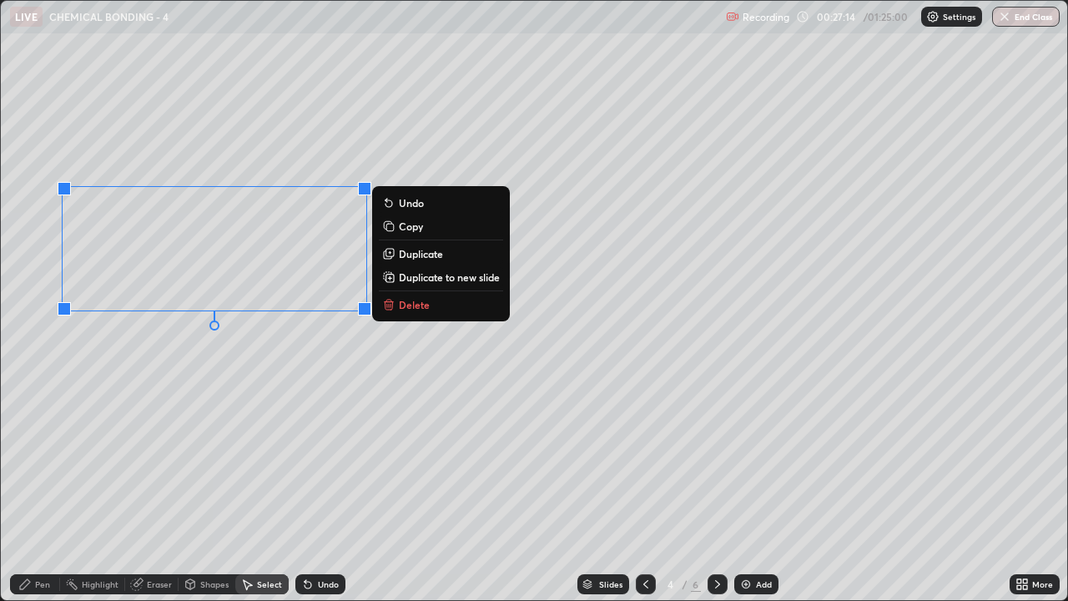
click at [400, 301] on p "Delete" at bounding box center [414, 304] width 31 height 13
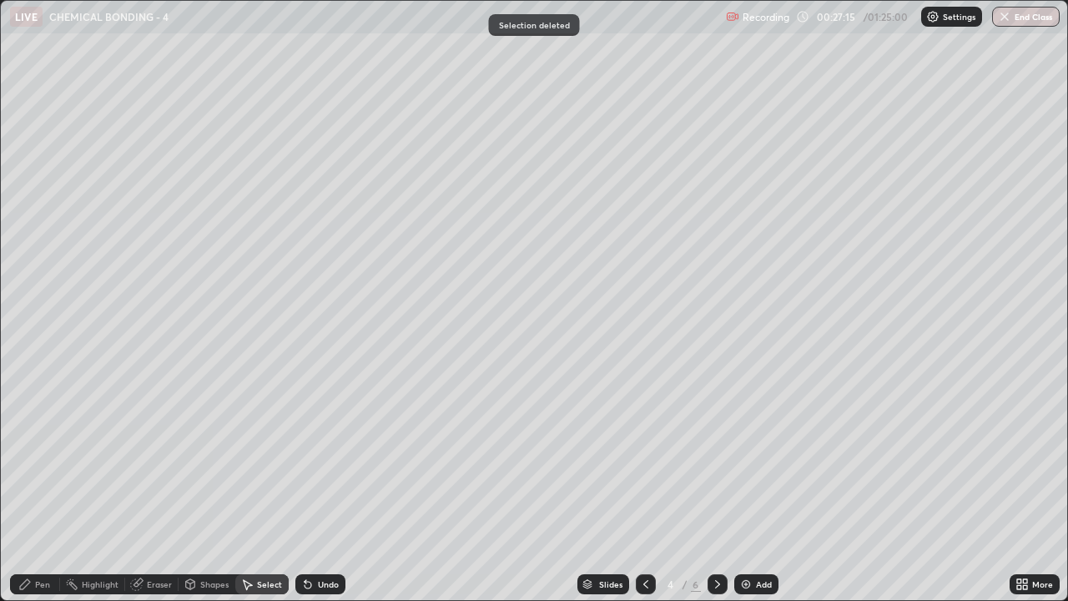
click at [200, 487] on div "Shapes" at bounding box center [214, 584] width 28 height 8
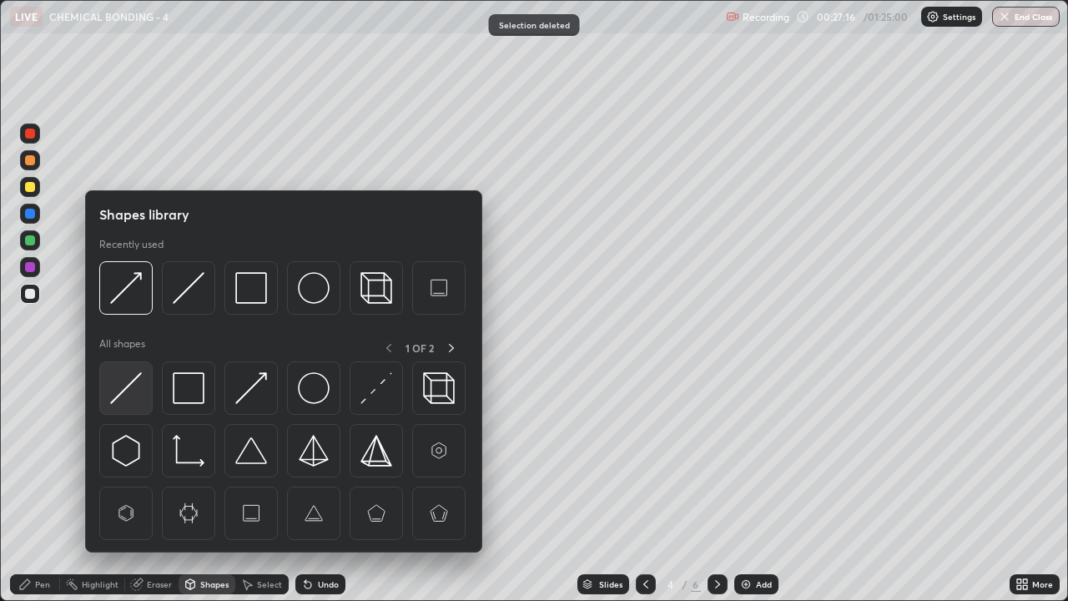
click at [123, 382] on img at bounding box center [126, 388] width 32 height 32
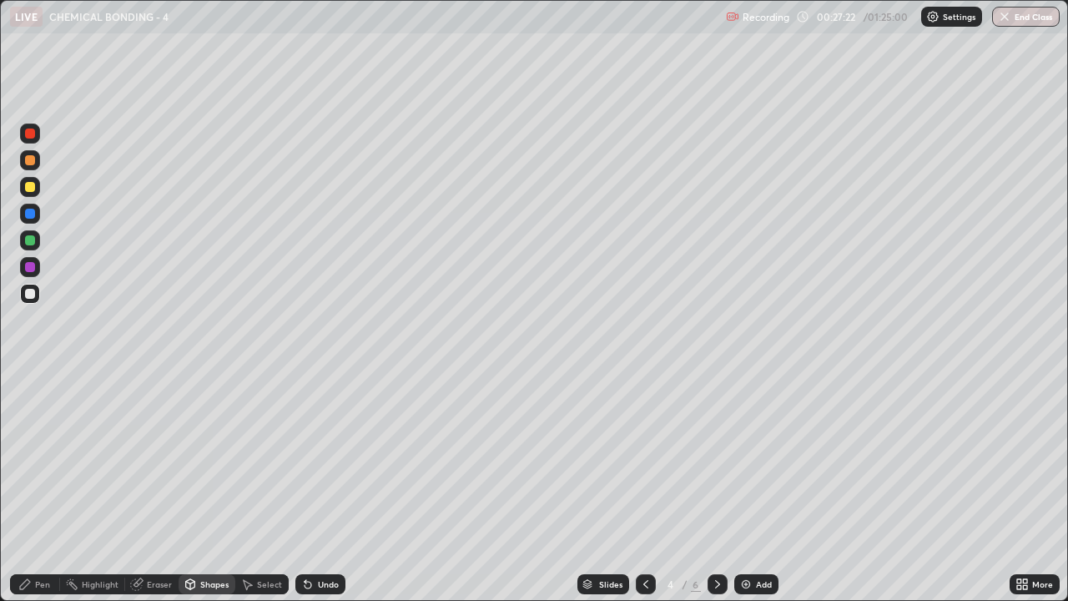
click at [29, 487] on div "Pen" at bounding box center [35, 584] width 50 height 20
click at [30, 238] on div at bounding box center [30, 240] width 10 height 10
click at [210, 487] on div "Shapes" at bounding box center [214, 584] width 28 height 8
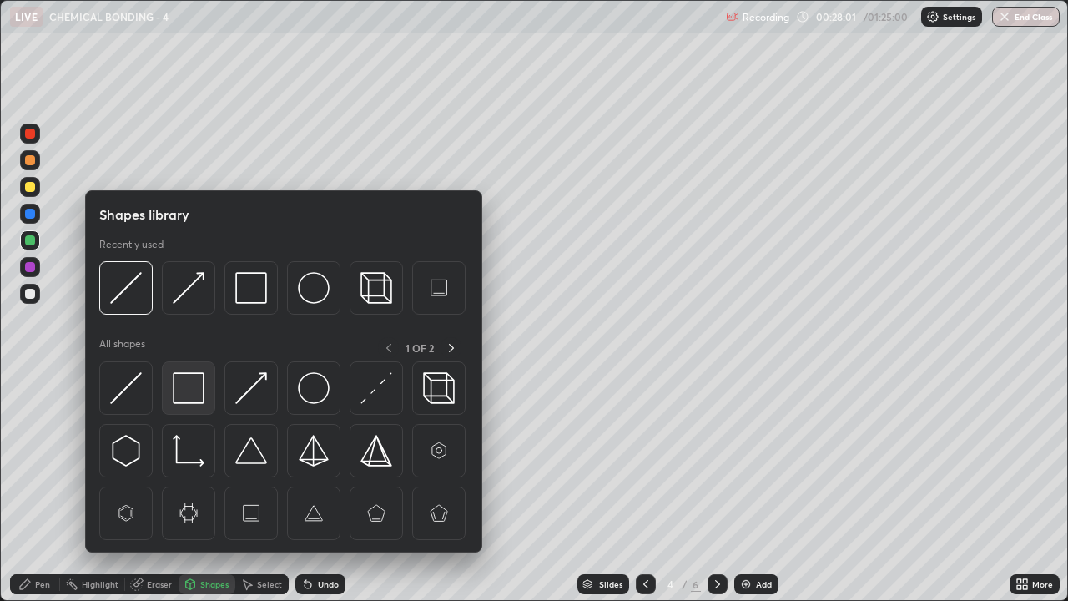
click at [185, 383] on img at bounding box center [189, 388] width 32 height 32
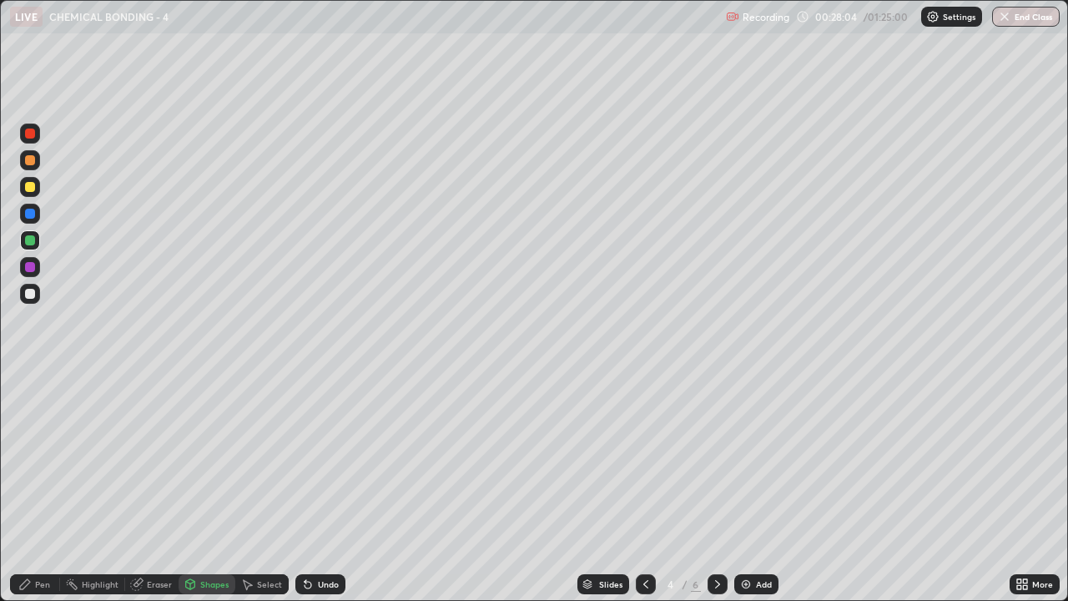
click at [31, 487] on div "Pen" at bounding box center [35, 584] width 50 height 20
click at [28, 294] on div at bounding box center [30, 294] width 10 height 10
click at [198, 487] on div "Shapes" at bounding box center [207, 584] width 57 height 20
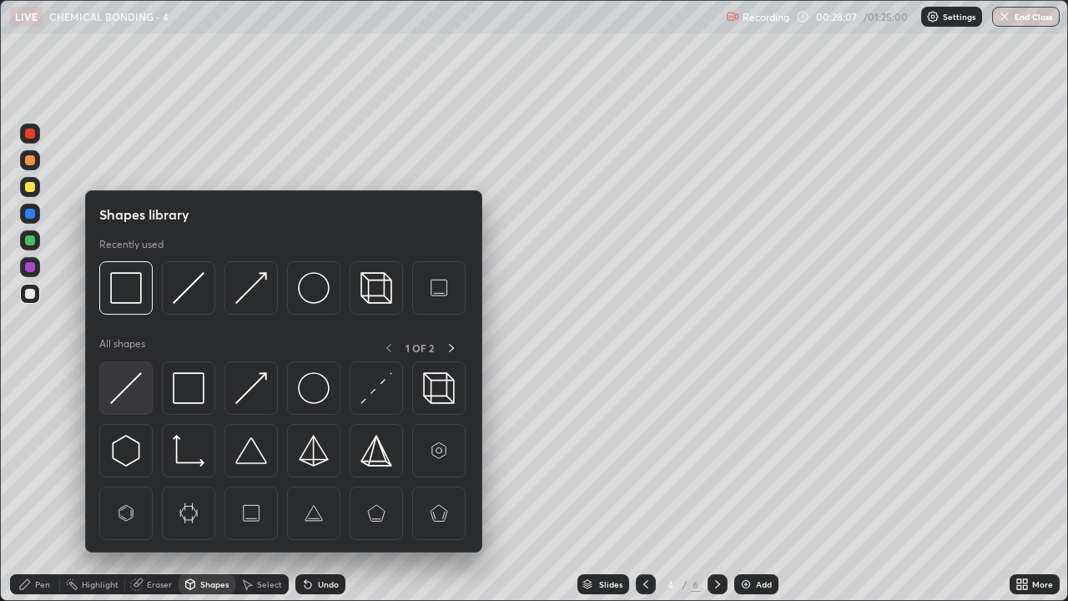
click at [125, 380] on img at bounding box center [126, 388] width 32 height 32
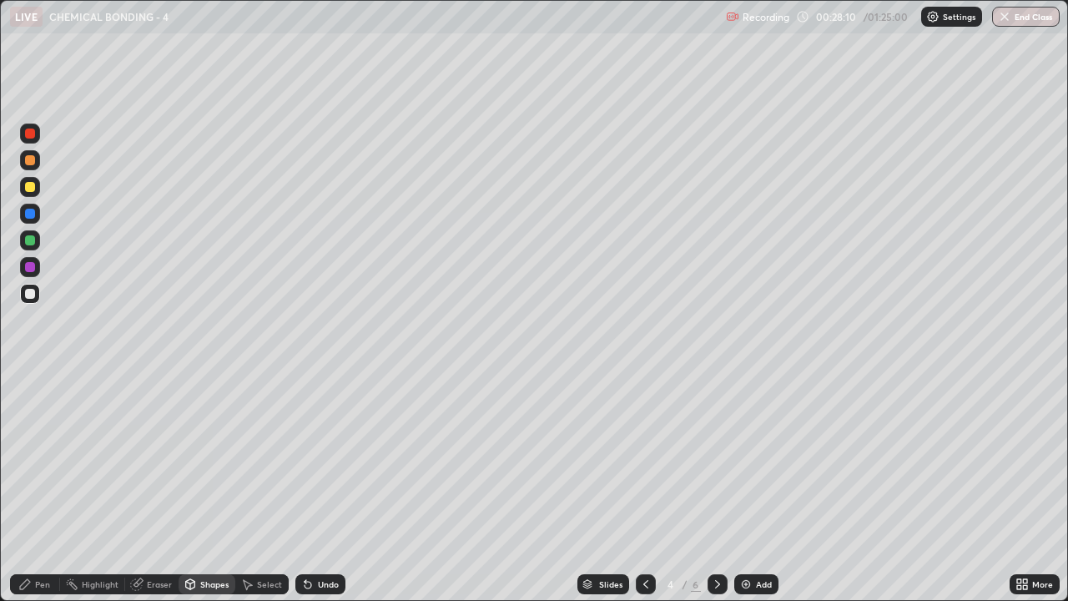
click at [31, 487] on icon at bounding box center [24, 583] width 13 height 13
click at [324, 487] on div "Undo" at bounding box center [320, 584] width 50 height 20
click at [322, 487] on div "Undo" at bounding box center [320, 584] width 50 height 20
click at [320, 487] on div "Undo" at bounding box center [320, 584] width 50 height 20
click at [262, 487] on div "Select" at bounding box center [269, 584] width 25 height 8
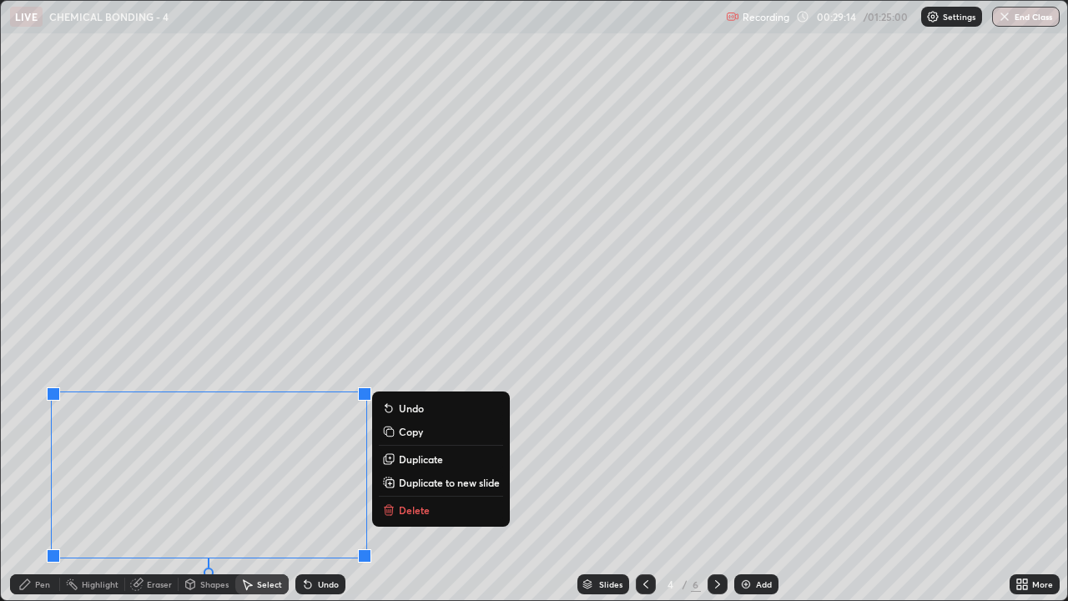
click at [567, 463] on div "0 ° Undo Copy Duplicate Duplicate to new slide Delete" at bounding box center [534, 300] width 1066 height 599
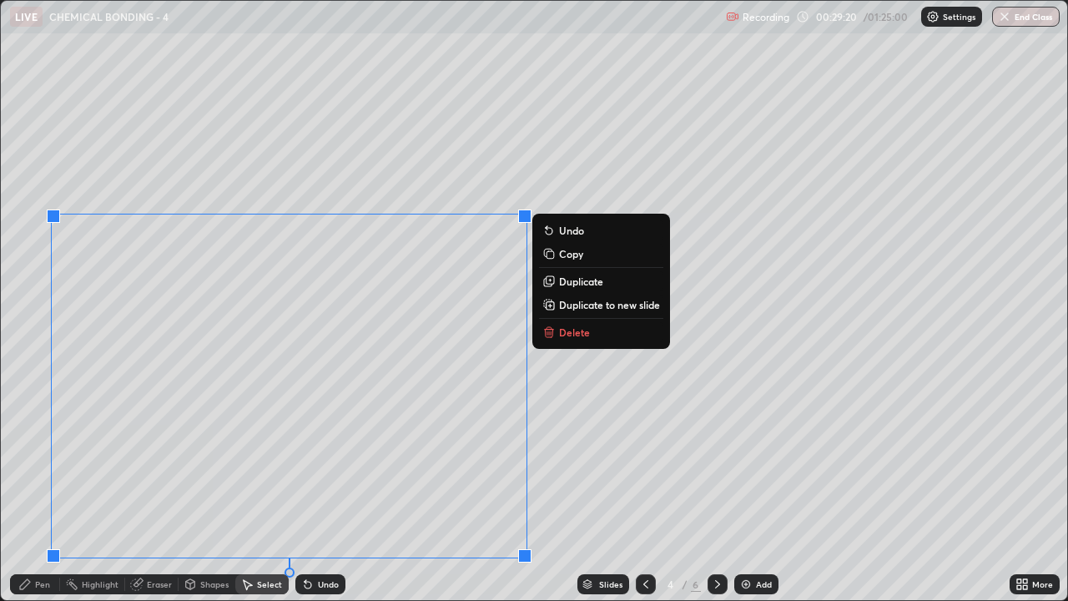
click at [567, 249] on p "Copy" at bounding box center [571, 253] width 24 height 13
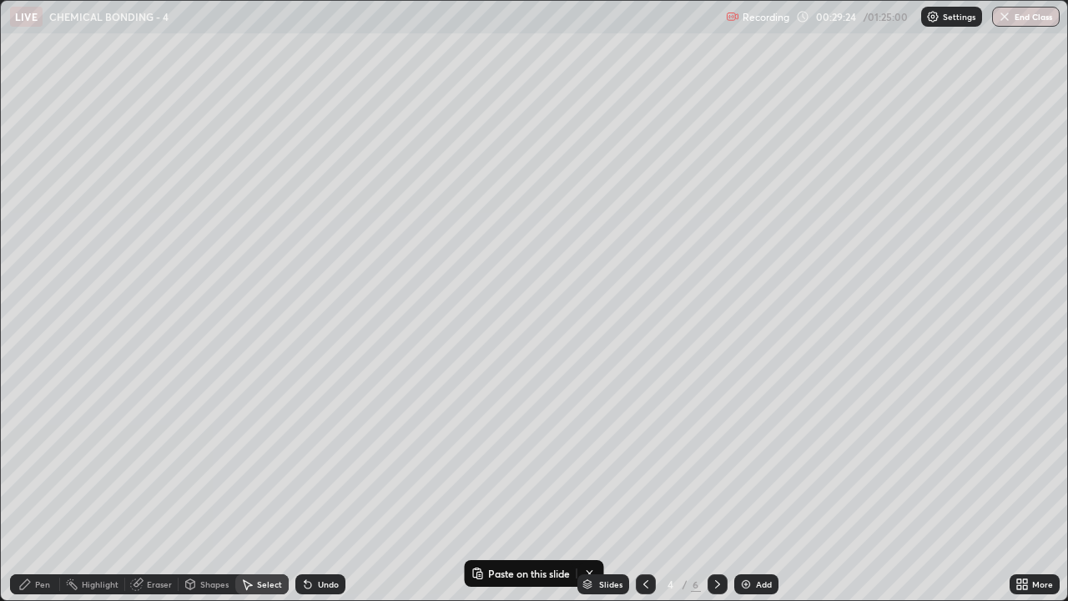
click at [31, 487] on icon at bounding box center [24, 583] width 13 height 13
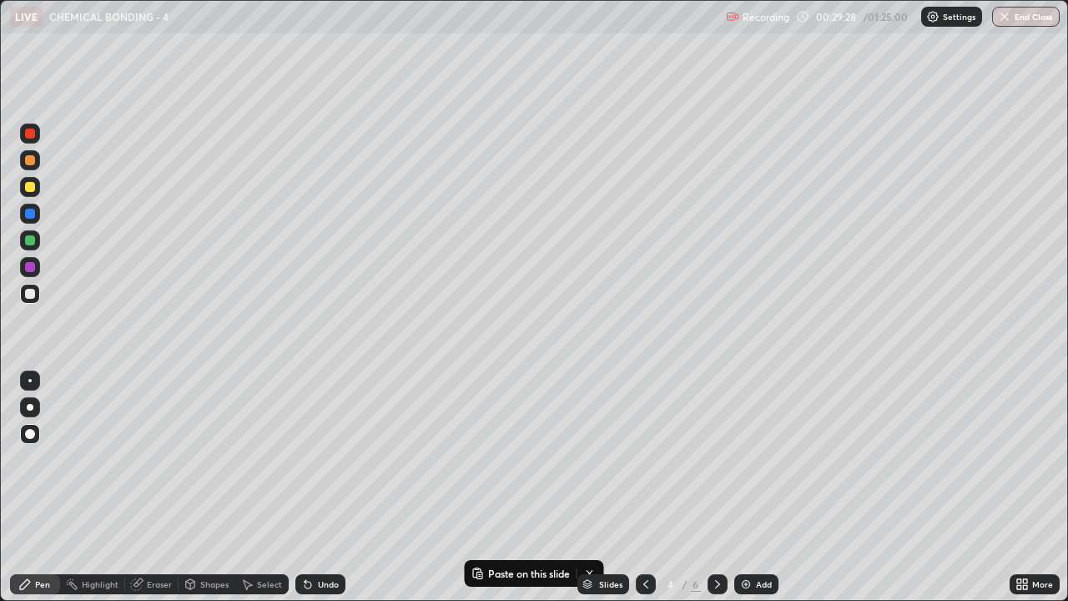
click at [262, 487] on div "Select" at bounding box center [269, 584] width 25 height 8
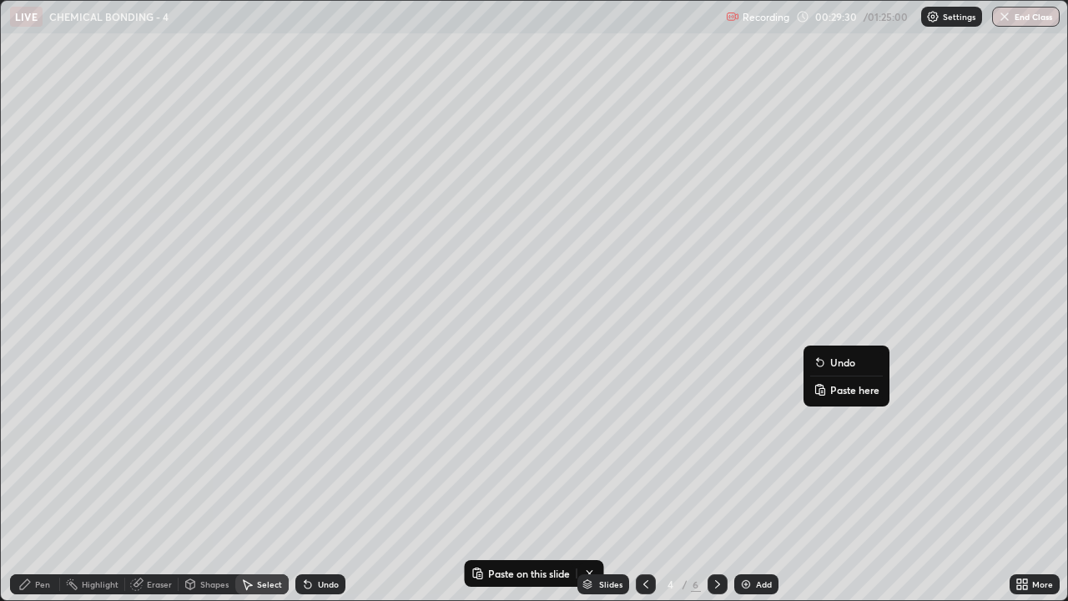
click at [850, 391] on p "Paste here" at bounding box center [854, 389] width 49 height 13
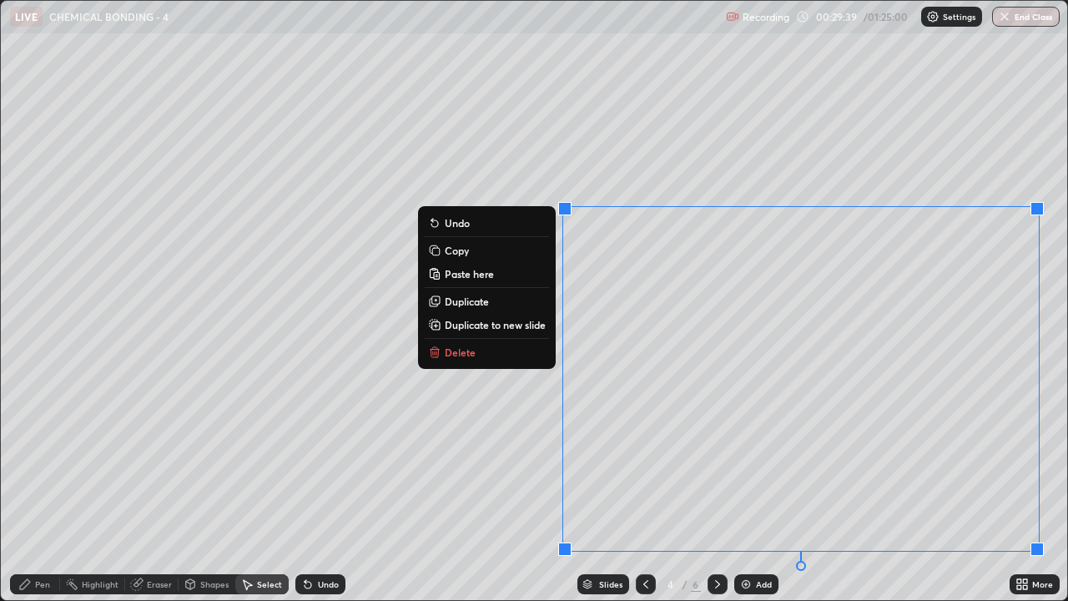
click at [448, 181] on div "0 ° Undo Copy Paste here Duplicate Duplicate to new slide Delete" at bounding box center [534, 300] width 1066 height 599
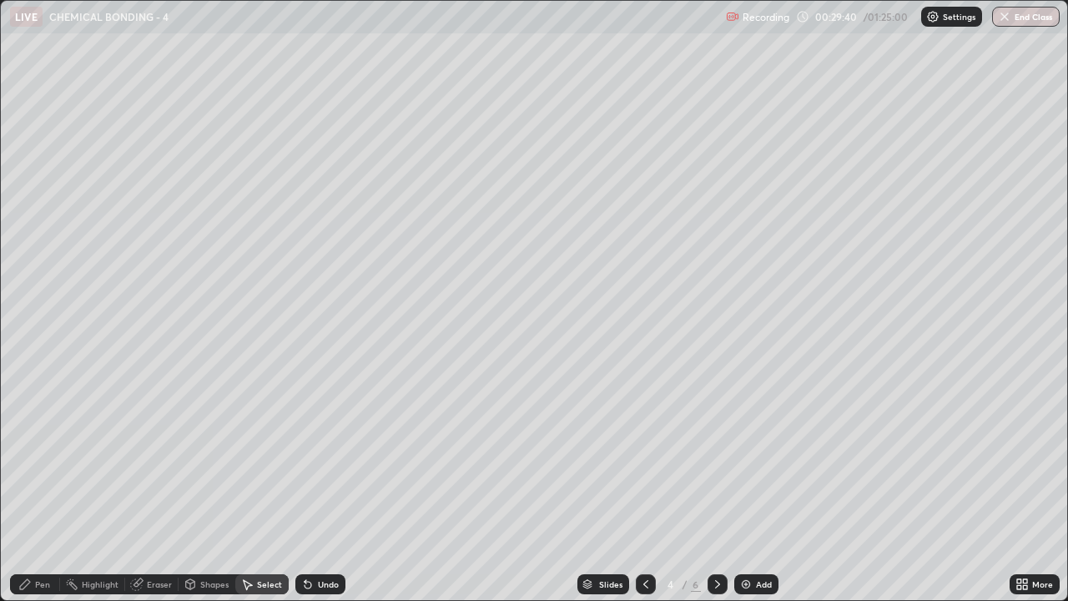
click at [160, 487] on div "Eraser" at bounding box center [159, 584] width 25 height 8
click at [34, 487] on div "Pen" at bounding box center [35, 584] width 50 height 20
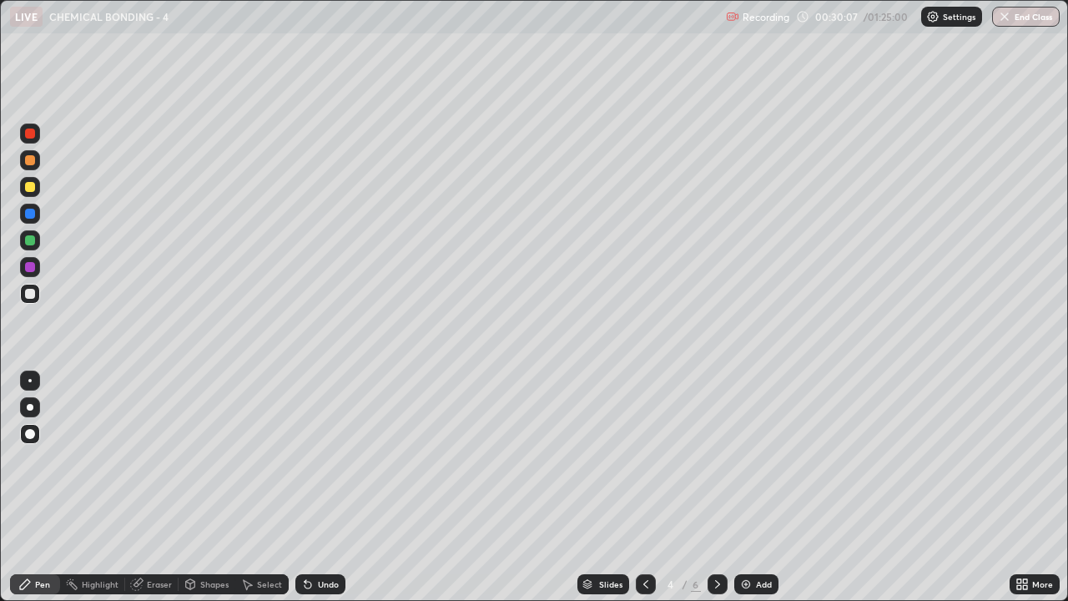
click at [23, 233] on div at bounding box center [30, 240] width 20 height 20
click at [26, 295] on div at bounding box center [30, 294] width 10 height 10
click at [719, 487] on icon at bounding box center [717, 583] width 13 height 13
click at [150, 487] on div "Eraser" at bounding box center [159, 584] width 25 height 8
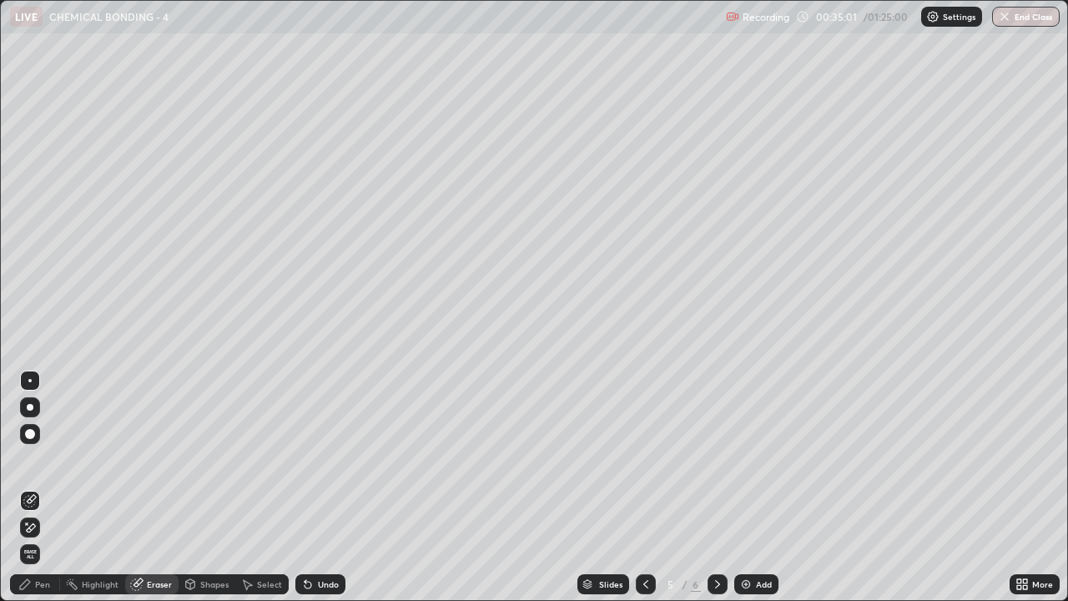
click at [29, 487] on span "Erase all" at bounding box center [30, 554] width 18 height 10
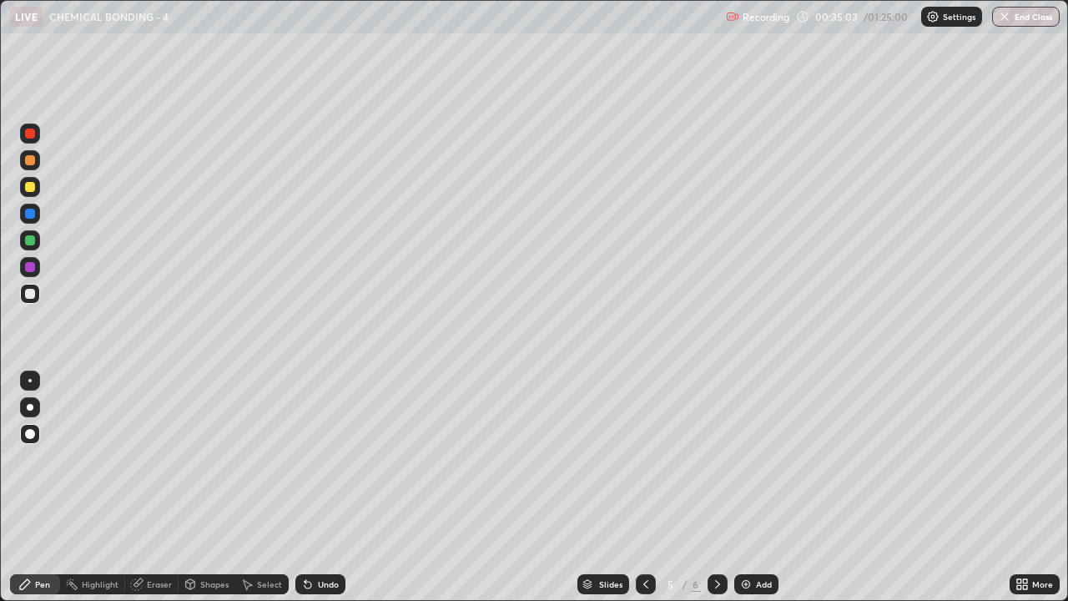
click at [27, 241] on div at bounding box center [30, 240] width 10 height 10
click at [28, 290] on div at bounding box center [30, 294] width 10 height 10
click at [305, 487] on icon at bounding box center [306, 581] width 2 height 2
click at [21, 188] on div at bounding box center [30, 187] width 20 height 20
click at [724, 487] on div at bounding box center [718, 584] width 20 height 20
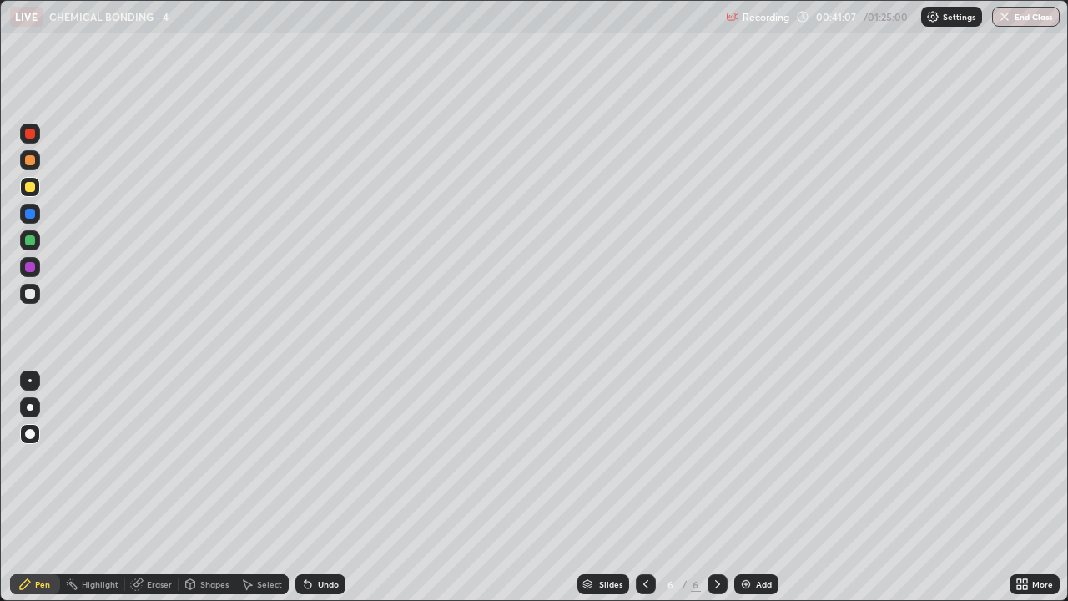
click at [256, 487] on div "Select" at bounding box center [261, 584] width 53 height 20
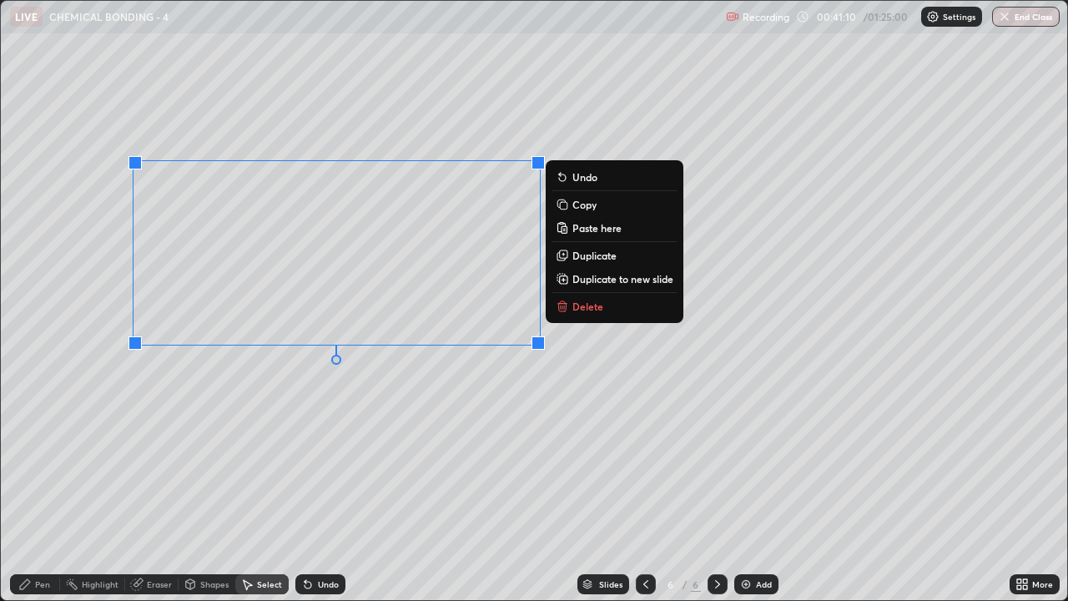
click at [582, 315] on button "Delete" at bounding box center [614, 306] width 124 height 20
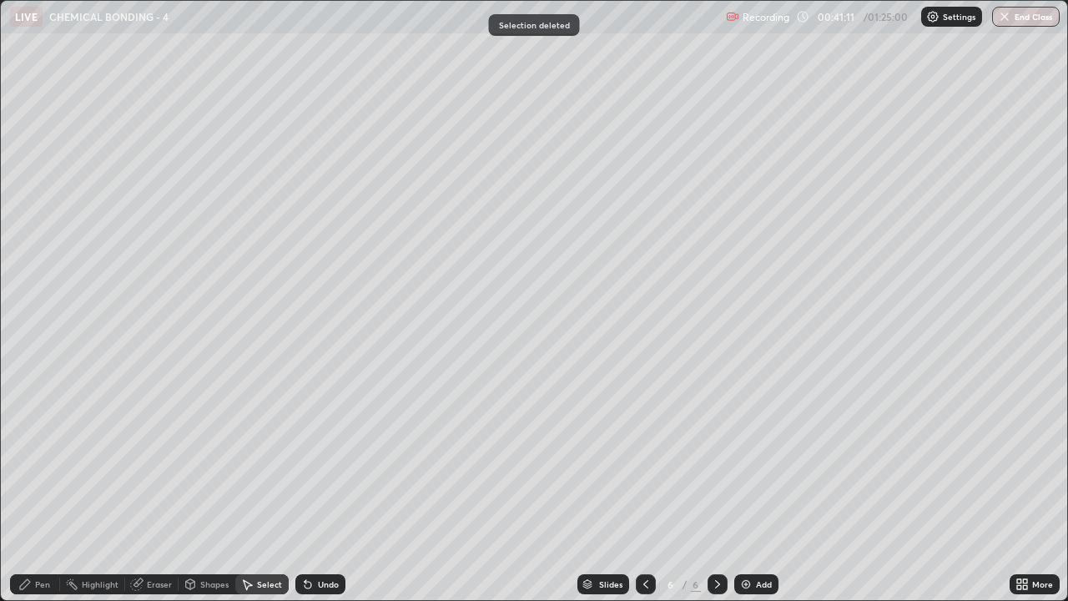
click at [38, 487] on div "Pen" at bounding box center [35, 584] width 50 height 20
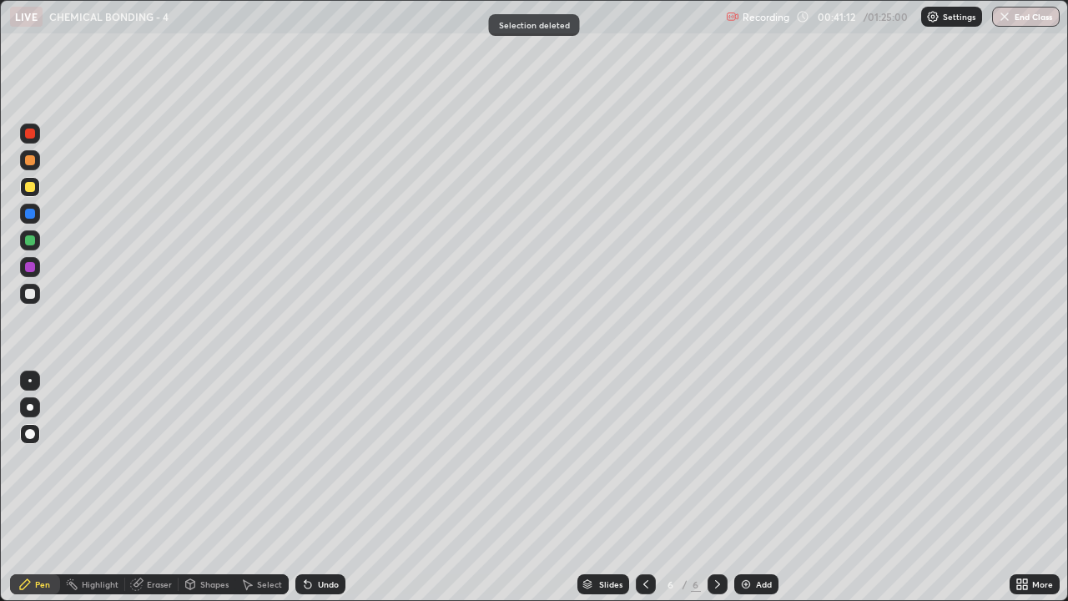
click at [30, 236] on div at bounding box center [30, 240] width 10 height 10
click at [29, 290] on div at bounding box center [30, 294] width 10 height 10
click at [305, 487] on icon at bounding box center [306, 581] width 2 height 2
click at [23, 265] on div at bounding box center [30, 267] width 20 height 20
click at [646, 487] on icon at bounding box center [645, 583] width 13 height 13
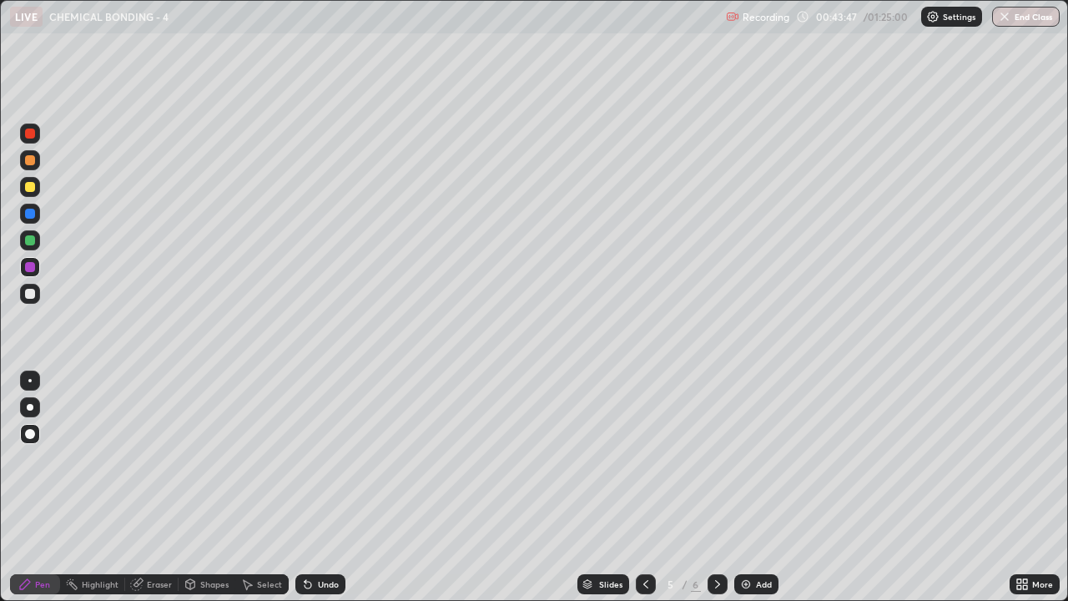
click at [716, 487] on icon at bounding box center [717, 583] width 13 height 13
click at [759, 487] on div "Add" at bounding box center [764, 584] width 16 height 8
click at [26, 292] on div at bounding box center [30, 294] width 10 height 10
click at [33, 186] on div at bounding box center [30, 187] width 10 height 10
click at [324, 487] on div "Undo" at bounding box center [328, 584] width 21 height 8
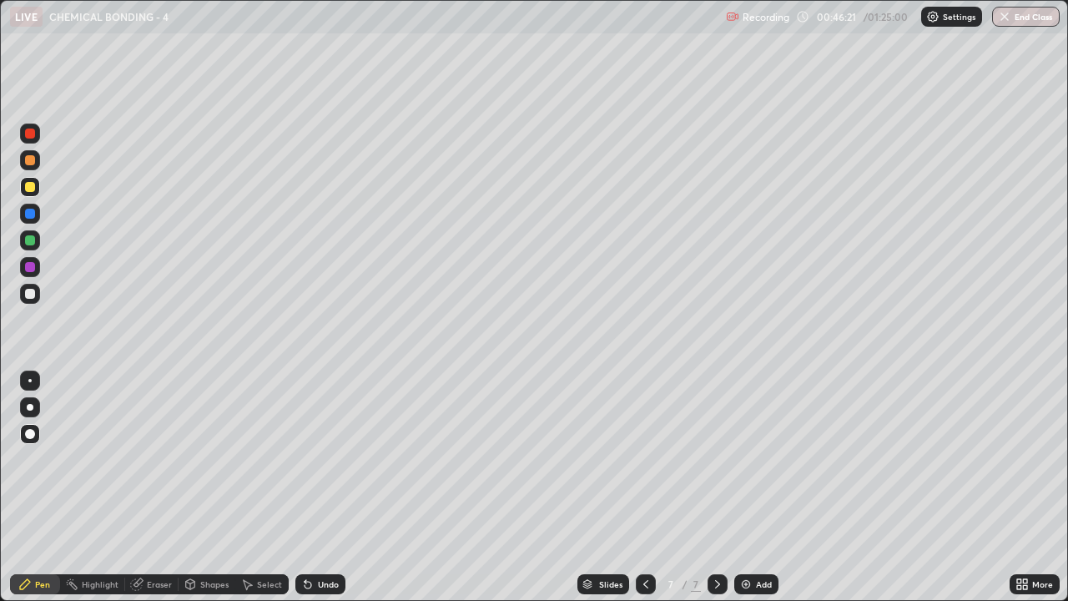
click at [325, 487] on div "Undo" at bounding box center [320, 584] width 50 height 20
click at [328, 487] on div "Undo" at bounding box center [328, 584] width 21 height 8
click at [329, 487] on div "Undo" at bounding box center [328, 584] width 21 height 8
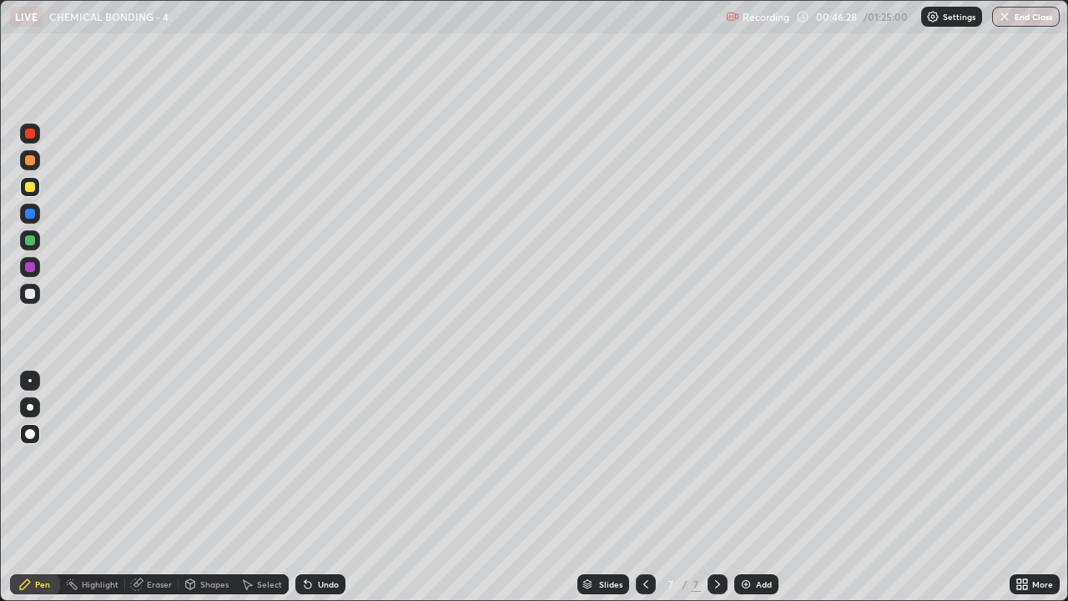
click at [328, 487] on div "Undo" at bounding box center [328, 584] width 21 height 8
click at [330, 487] on div "Undo" at bounding box center [328, 584] width 21 height 8
click at [329, 487] on div "Undo" at bounding box center [328, 584] width 21 height 8
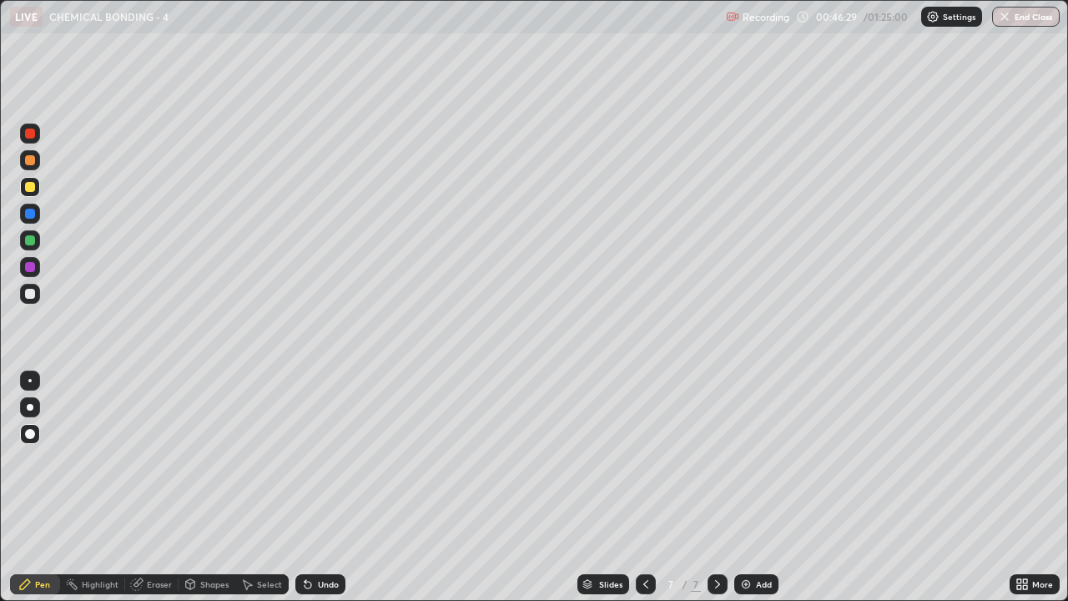
click at [329, 487] on div "Undo" at bounding box center [328, 584] width 21 height 8
click at [328, 487] on div "Undo" at bounding box center [328, 584] width 21 height 8
click at [313, 487] on div "Undo" at bounding box center [320, 584] width 50 height 20
click at [315, 487] on div "Undo" at bounding box center [320, 584] width 50 height 20
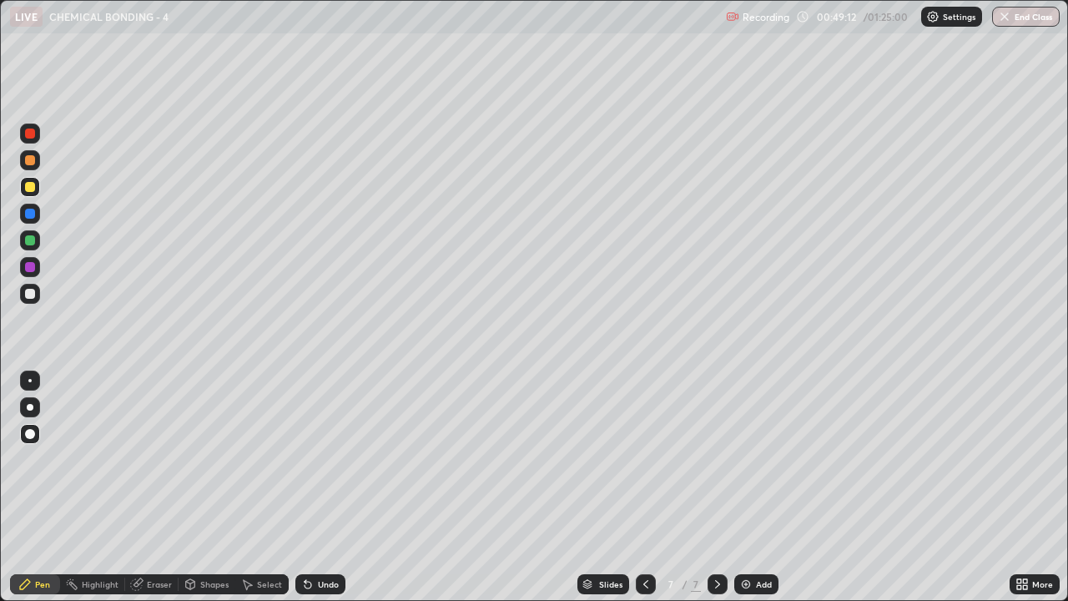
click at [305, 487] on icon at bounding box center [308, 585] width 7 height 7
click at [300, 487] on div "Undo" at bounding box center [320, 584] width 50 height 20
click at [260, 487] on div "Select" at bounding box center [269, 584] width 25 height 8
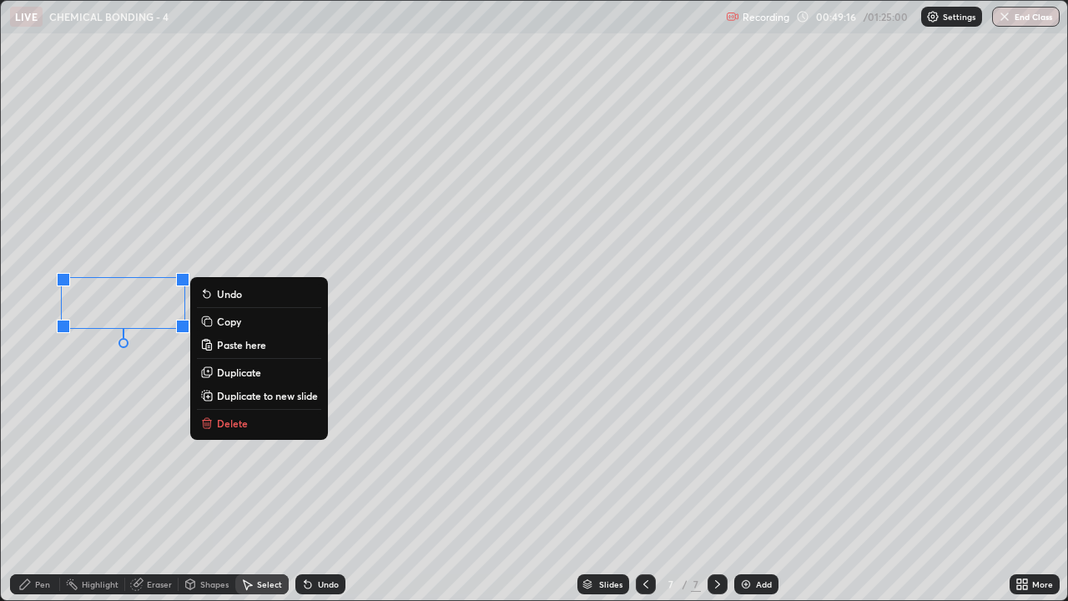
click at [232, 431] on button "Delete" at bounding box center [259, 423] width 124 height 20
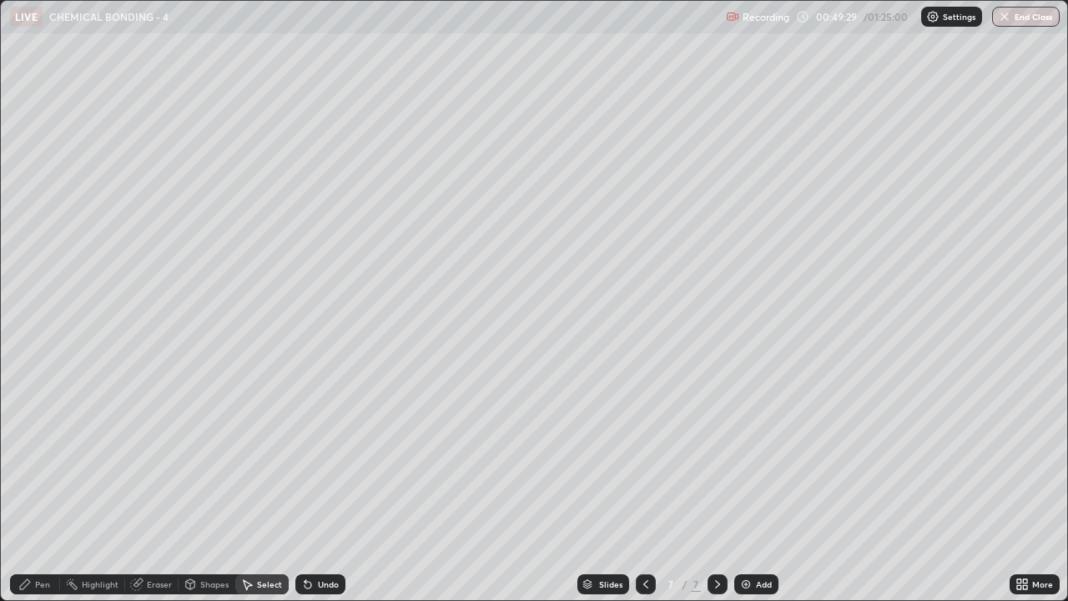
click at [31, 487] on icon at bounding box center [24, 583] width 13 height 13
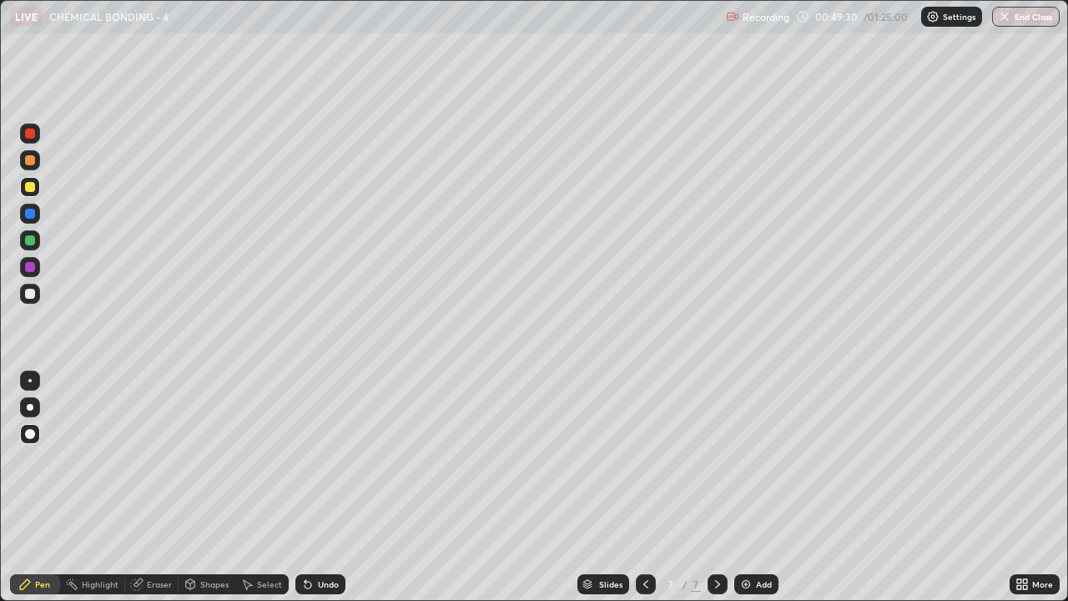
click at [31, 293] on div at bounding box center [30, 294] width 10 height 10
click at [33, 240] on div at bounding box center [30, 240] width 10 height 10
click at [204, 487] on div "Shapes" at bounding box center [207, 584] width 57 height 20
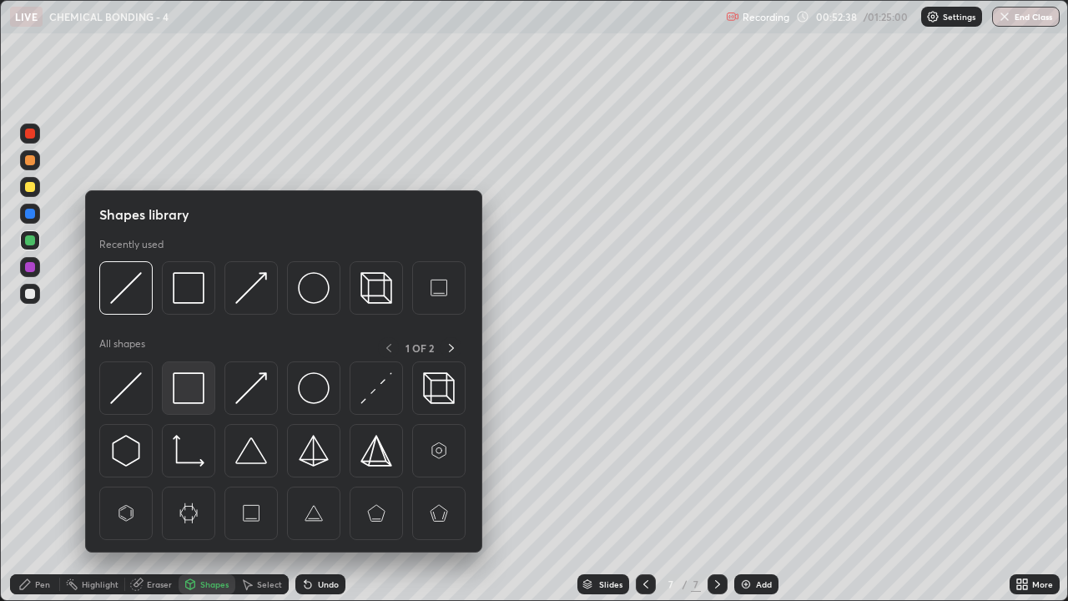
click at [173, 385] on img at bounding box center [189, 388] width 32 height 32
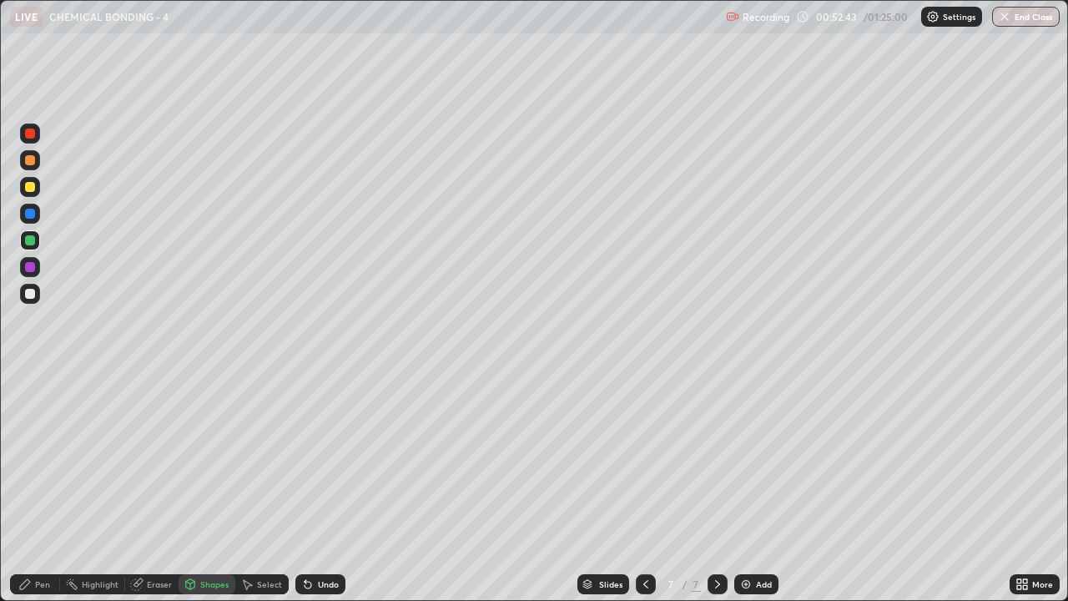
click at [33, 487] on div "Pen" at bounding box center [35, 584] width 50 height 20
click at [254, 487] on div "Select" at bounding box center [261, 584] width 53 height 20
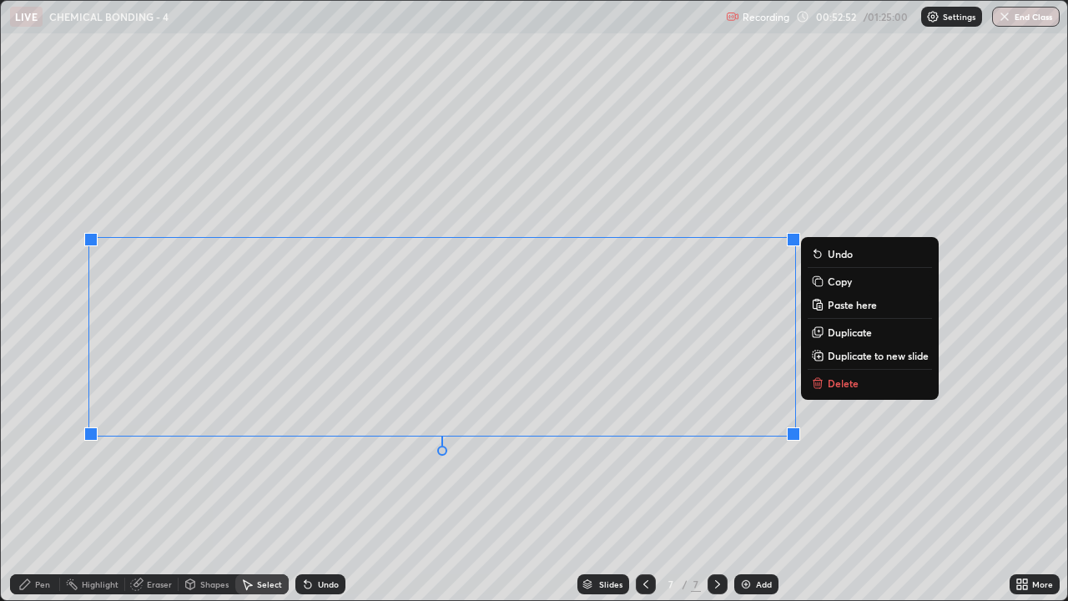
click at [564, 487] on div "0 ° Undo Copy Paste here Duplicate Duplicate to new slide Delete" at bounding box center [534, 300] width 1066 height 599
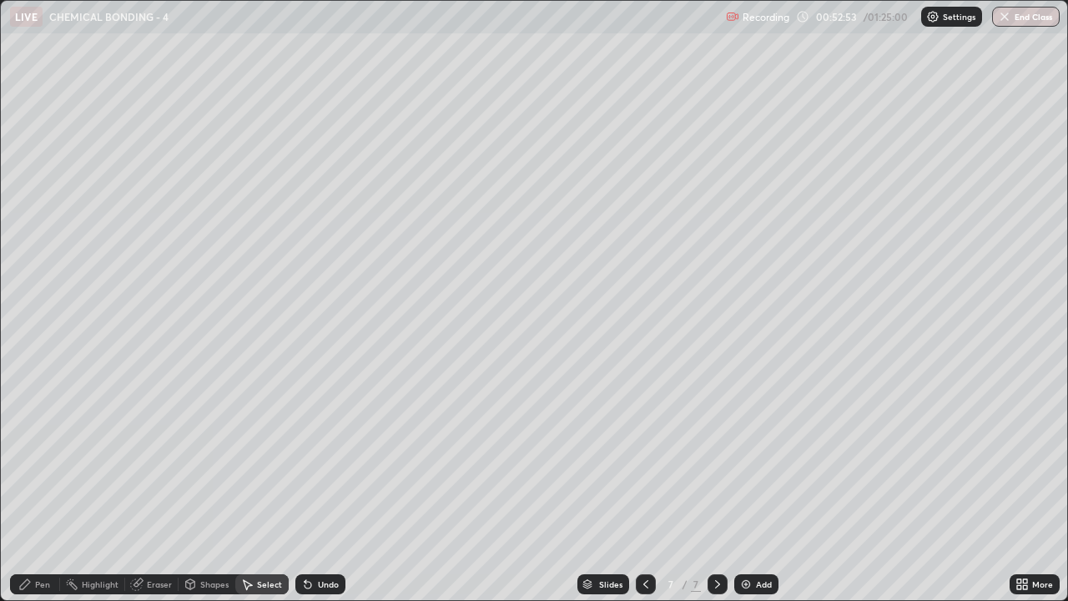
click at [38, 487] on div "Pen" at bounding box center [42, 584] width 15 height 8
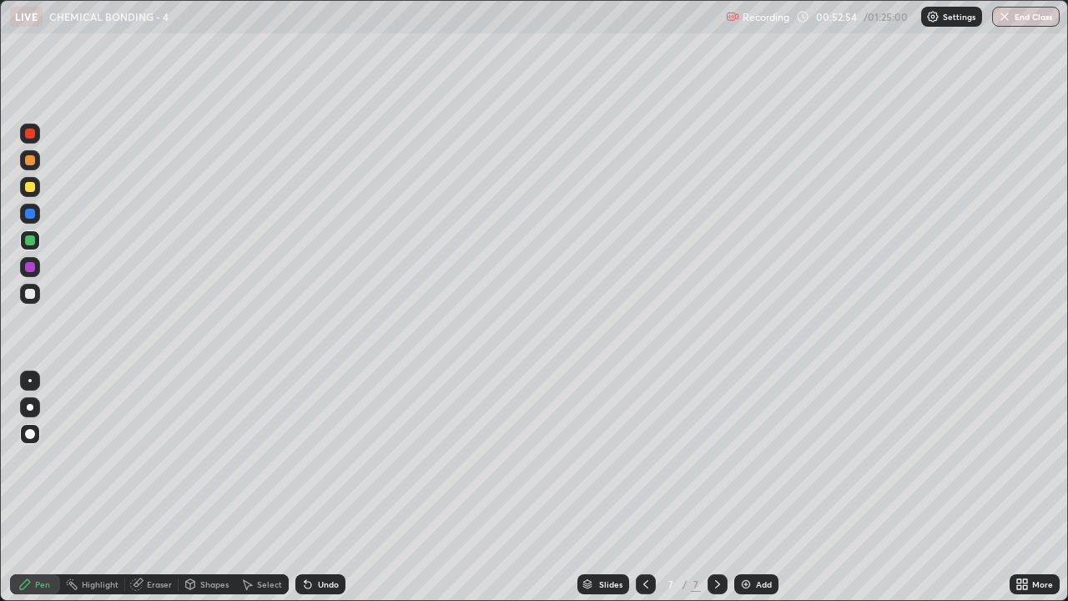
click at [28, 180] on div at bounding box center [30, 187] width 20 height 20
click at [318, 487] on div "Undo" at bounding box center [328, 584] width 21 height 8
click at [324, 487] on div "Undo" at bounding box center [328, 584] width 21 height 8
click at [320, 487] on div "Undo" at bounding box center [328, 584] width 21 height 8
click at [751, 487] on div "Add" at bounding box center [756, 584] width 44 height 20
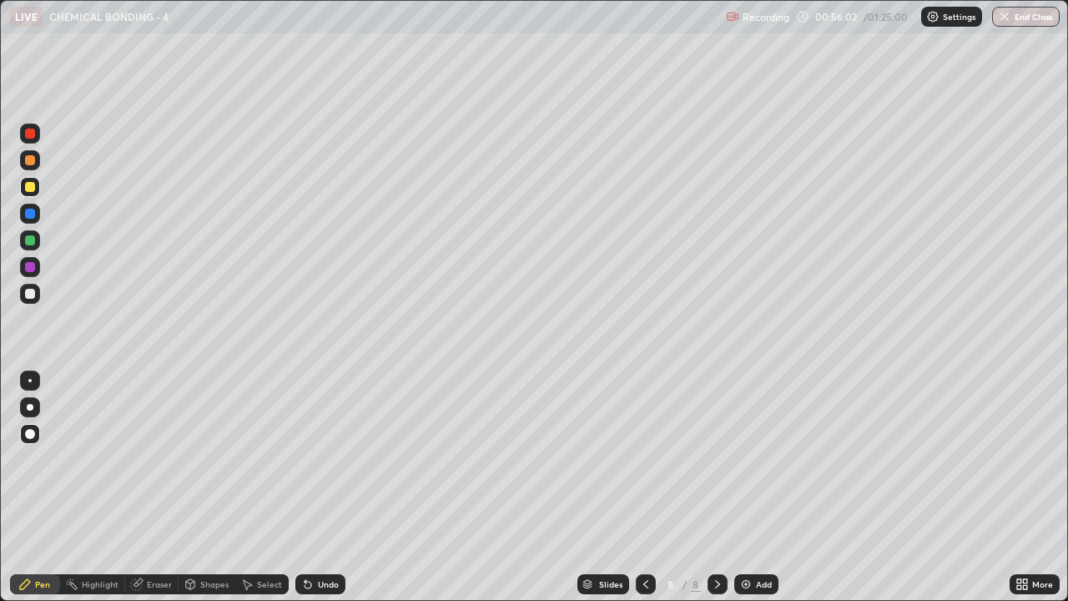
click at [28, 297] on div at bounding box center [30, 294] width 10 height 10
click at [33, 189] on div at bounding box center [30, 187] width 10 height 10
click at [29, 294] on div at bounding box center [30, 294] width 10 height 10
click at [314, 487] on div "Undo" at bounding box center [320, 584] width 50 height 20
click at [312, 487] on div "Undo" at bounding box center [320, 584] width 50 height 20
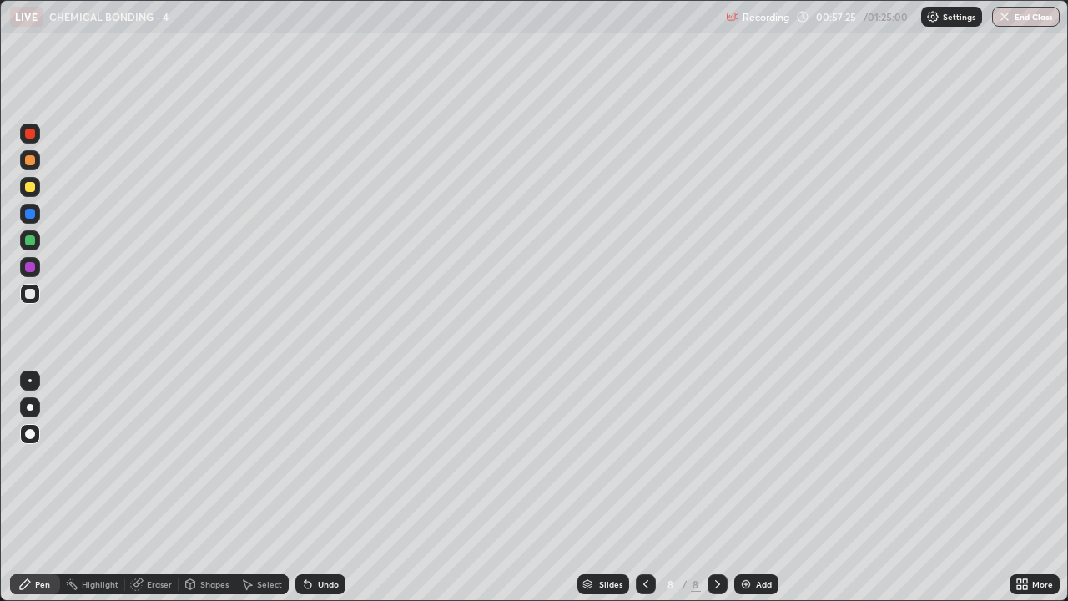
click at [305, 487] on icon at bounding box center [308, 585] width 7 height 7
click at [22, 244] on div at bounding box center [30, 240] width 20 height 20
click at [260, 487] on div "Select" at bounding box center [269, 584] width 25 height 8
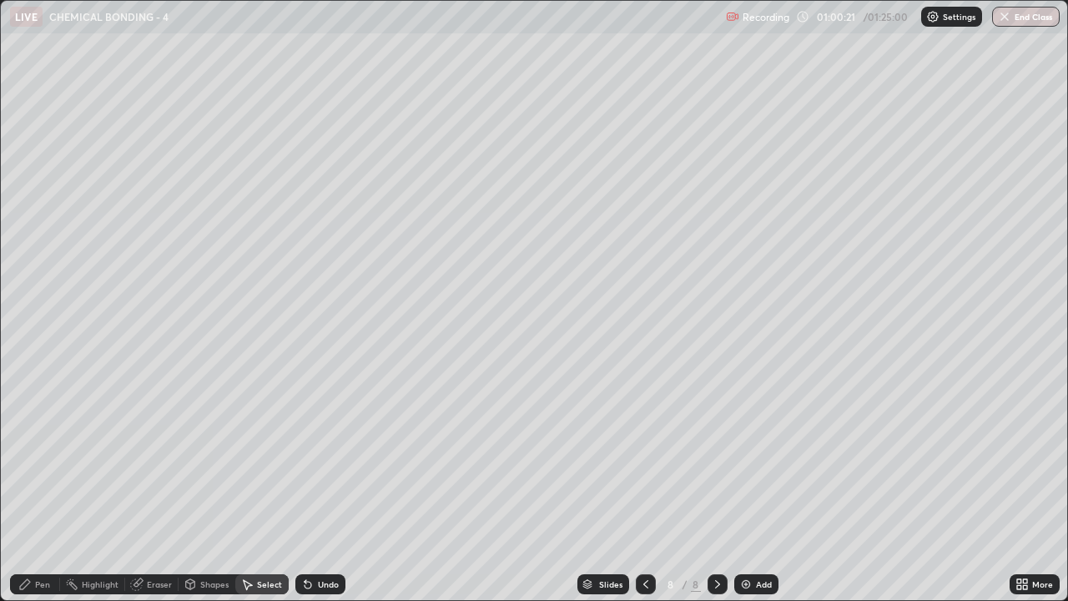
click at [162, 487] on div "Eraser" at bounding box center [159, 584] width 25 height 8
click at [38, 487] on div "Pen" at bounding box center [42, 584] width 15 height 8
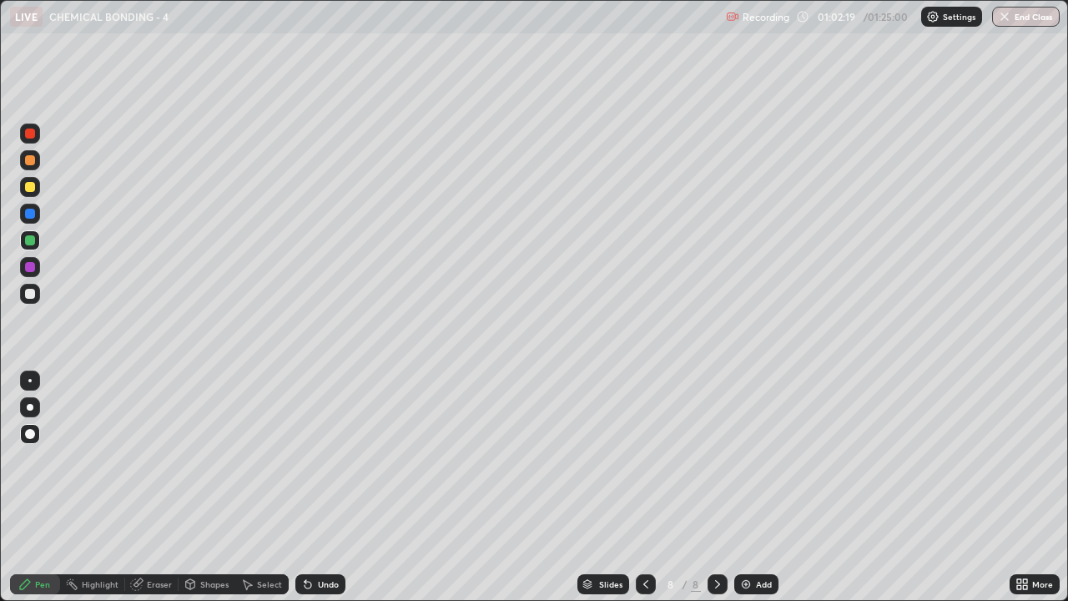
click at [29, 274] on div at bounding box center [30, 267] width 20 height 20
click at [750, 487] on div "Add" at bounding box center [756, 584] width 44 height 20
click at [33, 296] on div at bounding box center [30, 294] width 10 height 10
click at [28, 187] on div at bounding box center [30, 187] width 10 height 10
click at [31, 292] on div at bounding box center [30, 294] width 10 height 10
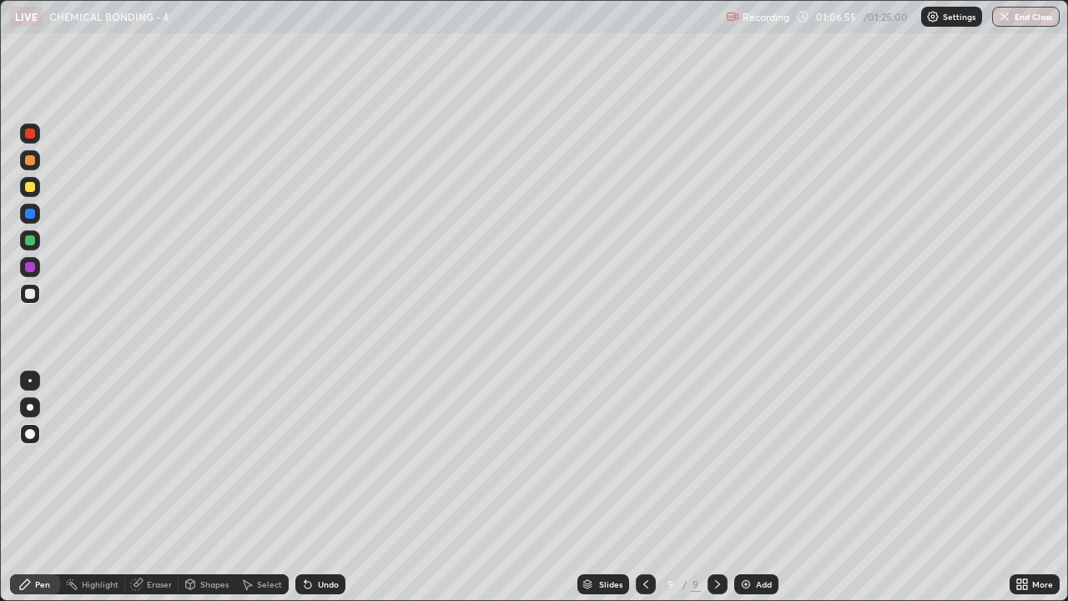
click at [33, 185] on div at bounding box center [30, 187] width 10 height 10
click at [324, 487] on div "Undo" at bounding box center [328, 584] width 21 height 8
click at [30, 295] on div at bounding box center [30, 294] width 10 height 10
click at [1018, 11] on button "End Class" at bounding box center [1026, 17] width 68 height 20
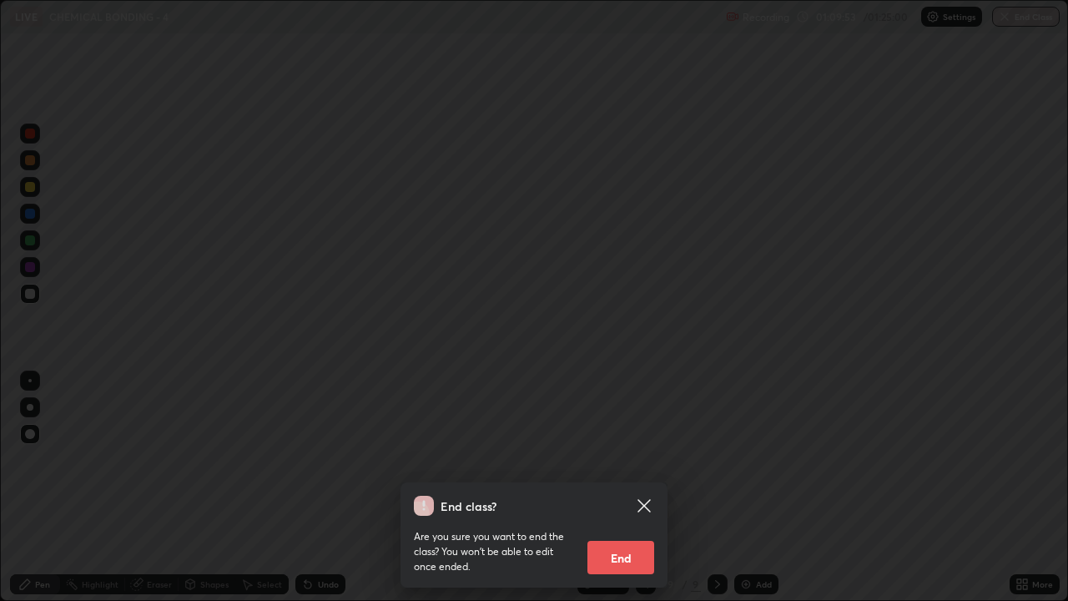
click at [627, 487] on button "End" at bounding box center [620, 557] width 67 height 33
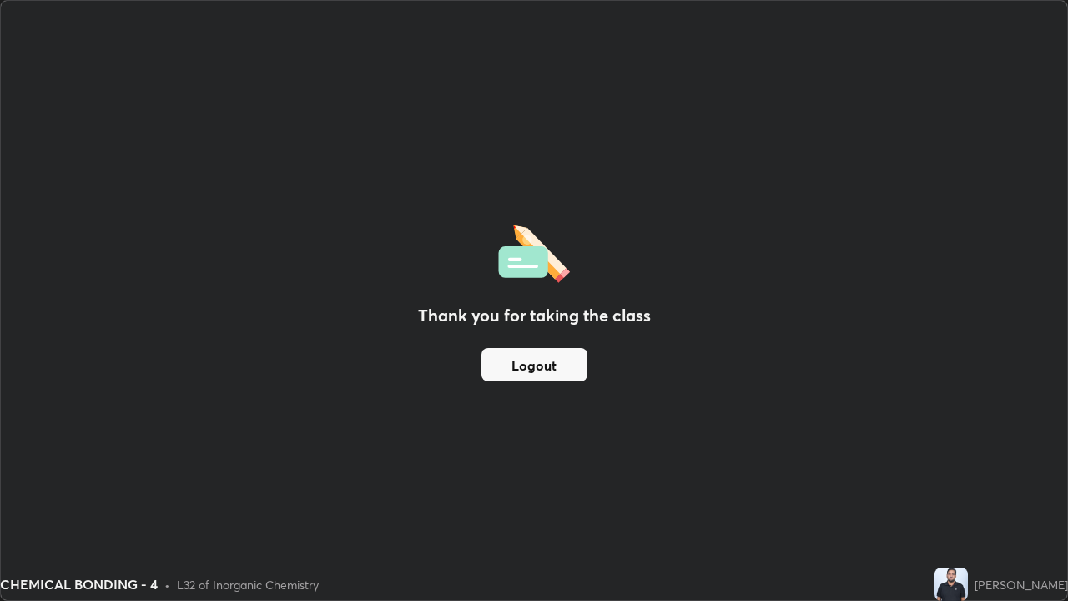
click at [571, 366] on button "Logout" at bounding box center [534, 364] width 106 height 33
